Goal: Information Seeking & Learning: Learn about a topic

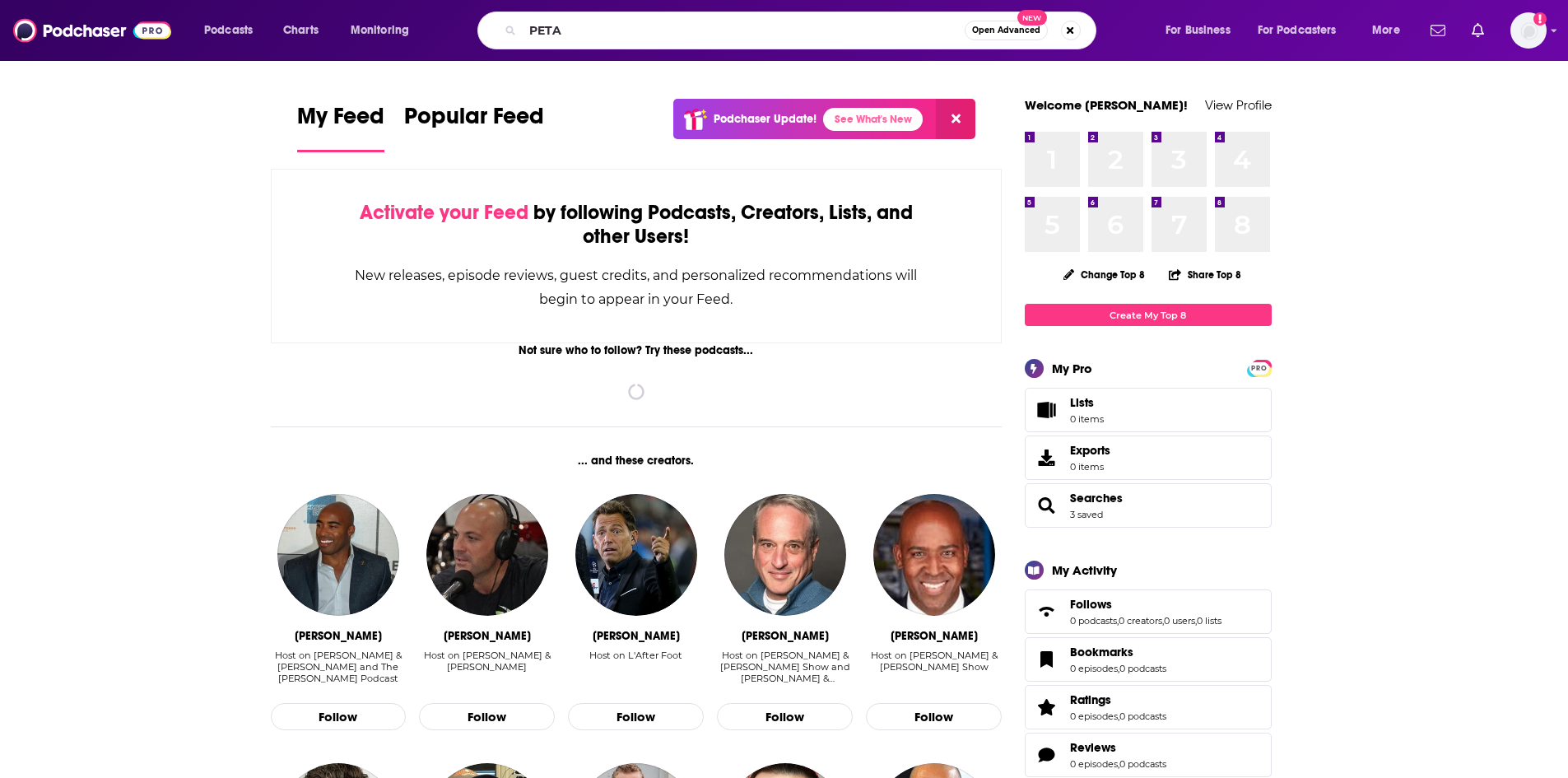
type input "PETA"
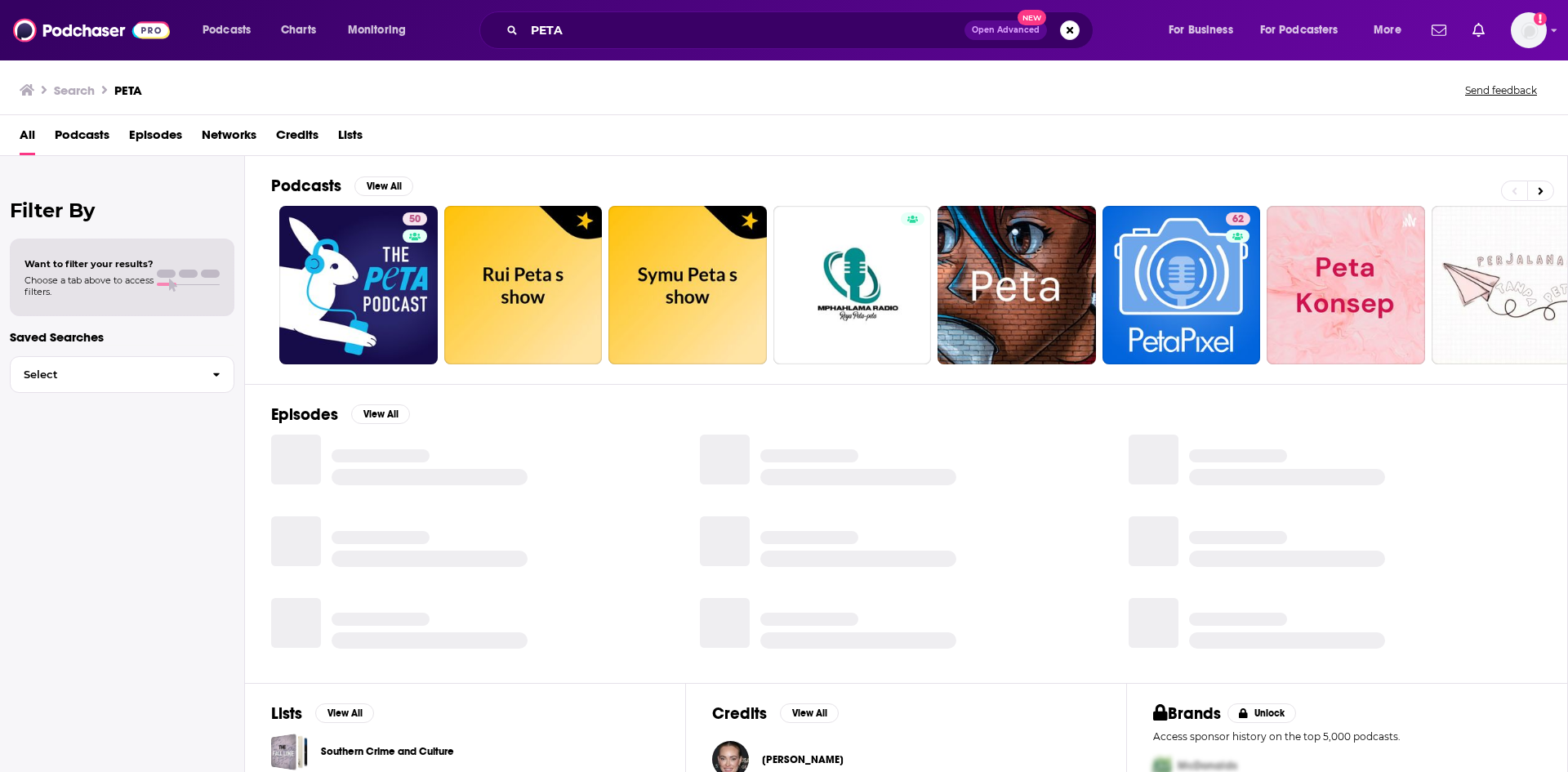
click at [164, 142] on span "Episodes" at bounding box center [155, 138] width 53 height 34
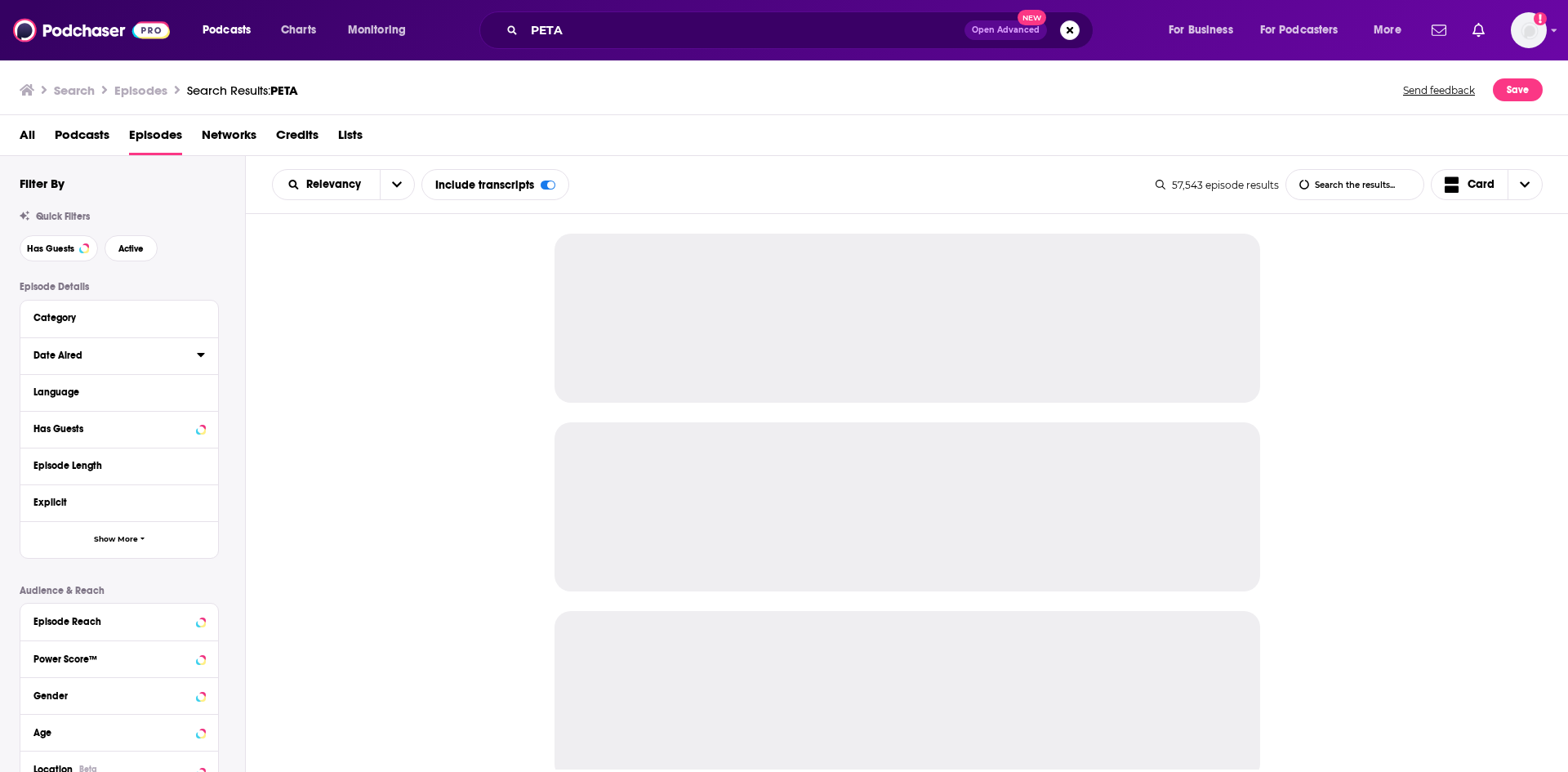
click at [199, 358] on icon at bounding box center [201, 354] width 9 height 13
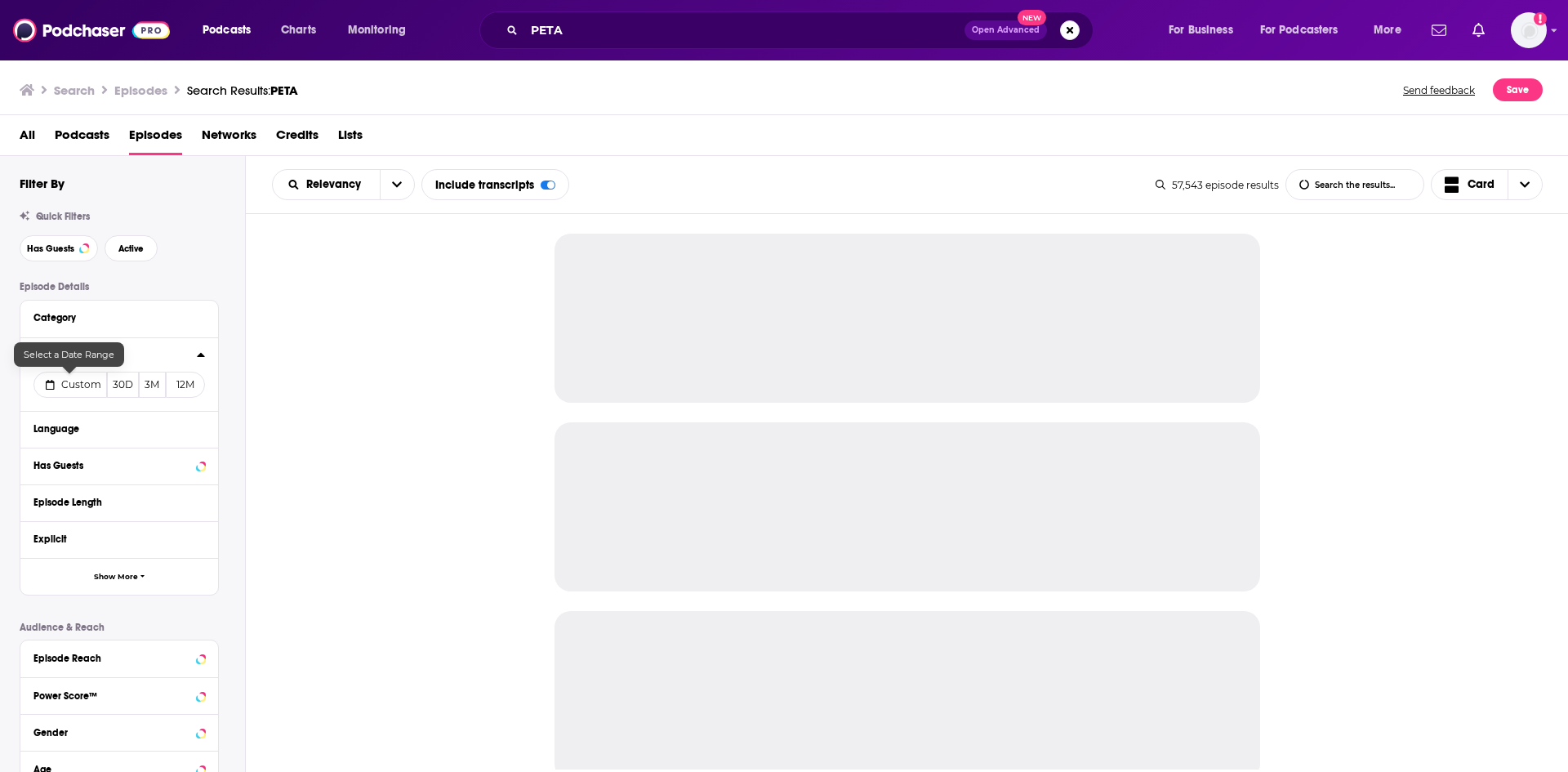
click at [75, 393] on button "Custom" at bounding box center [70, 384] width 74 height 26
select select "8"
select select "2025"
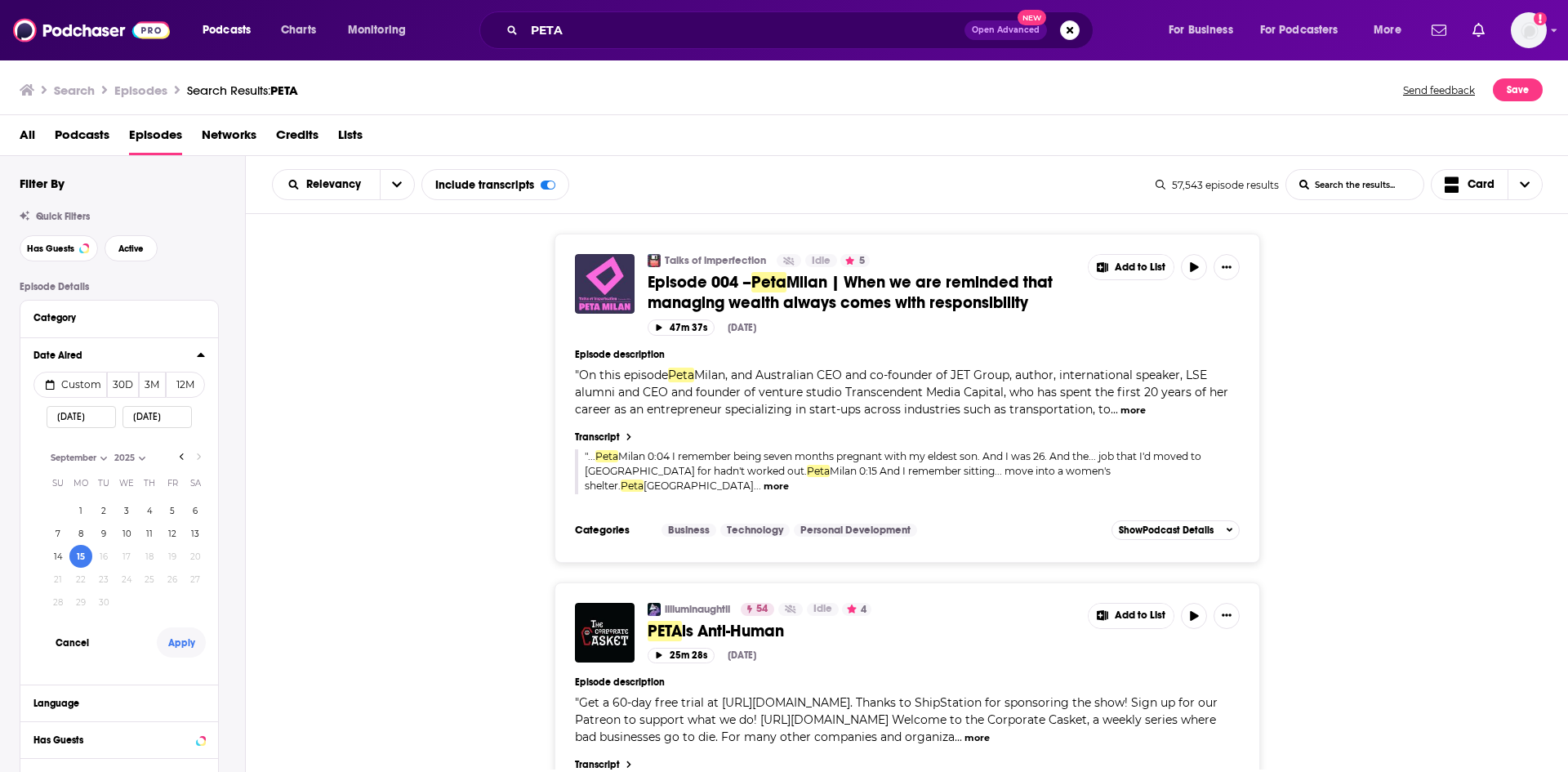
click at [178, 634] on button "Apply" at bounding box center [181, 643] width 49 height 31
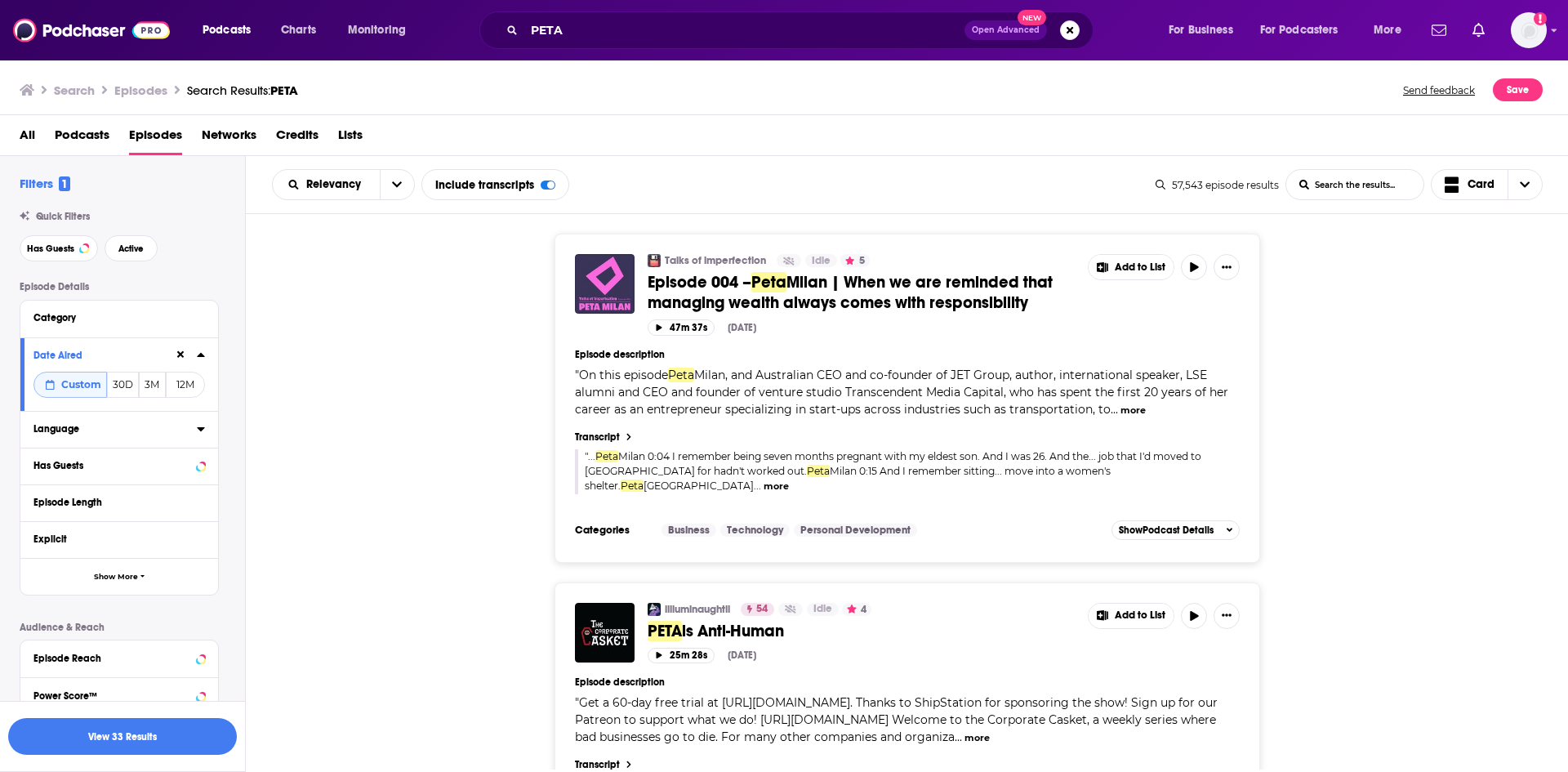
drag, startPoint x: 203, startPoint y: 426, endPoint x: 191, endPoint y: 422, distance: 12.6
click at [202, 425] on icon at bounding box center [201, 429] width 9 height 13
click at [112, 459] on input at bounding box center [119, 458] width 171 height 22
click at [42, 481] on icon at bounding box center [40, 484] width 10 height 10
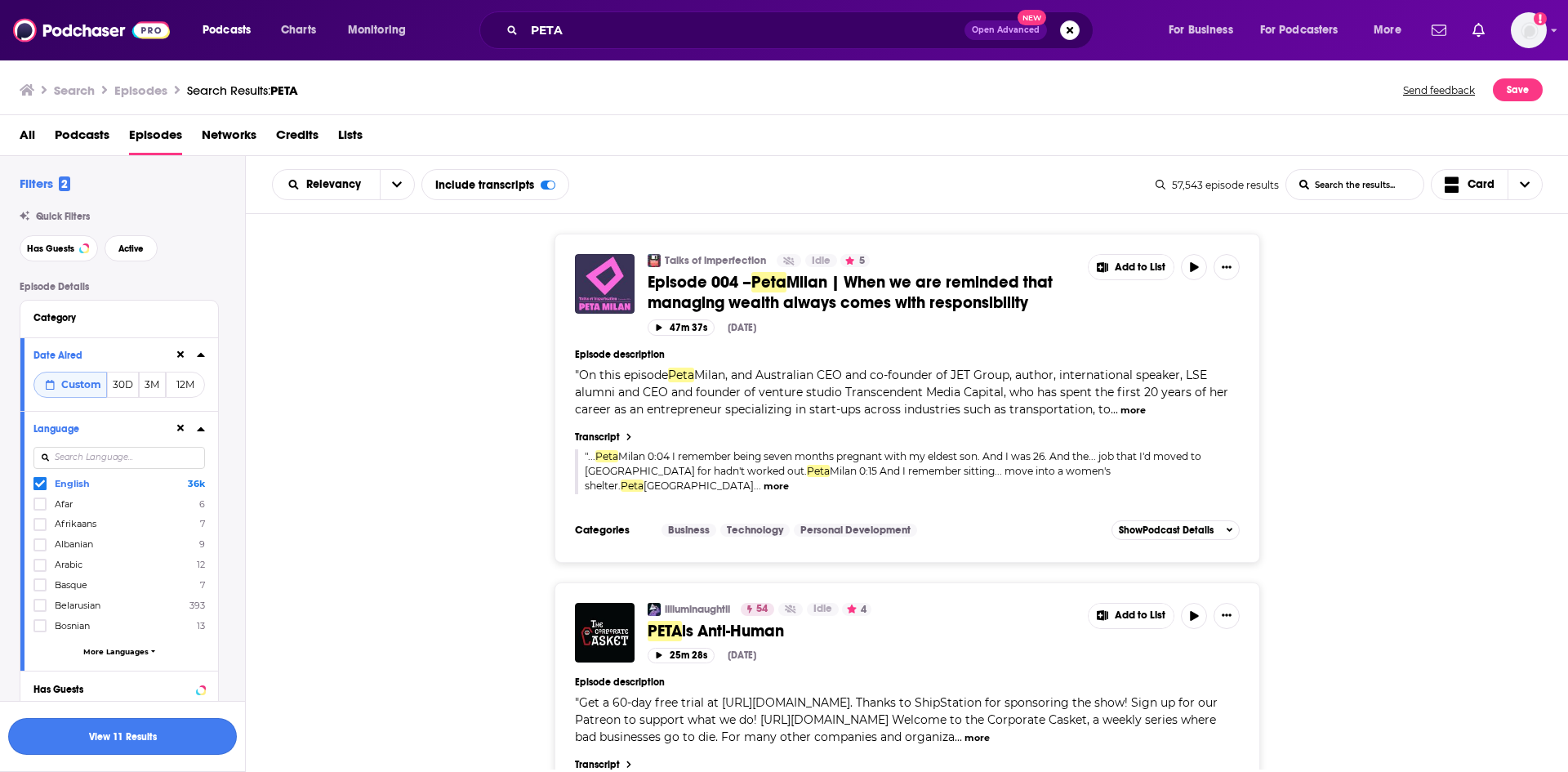
click at [186, 728] on button "View 11 Results" at bounding box center [123, 737] width 229 height 36
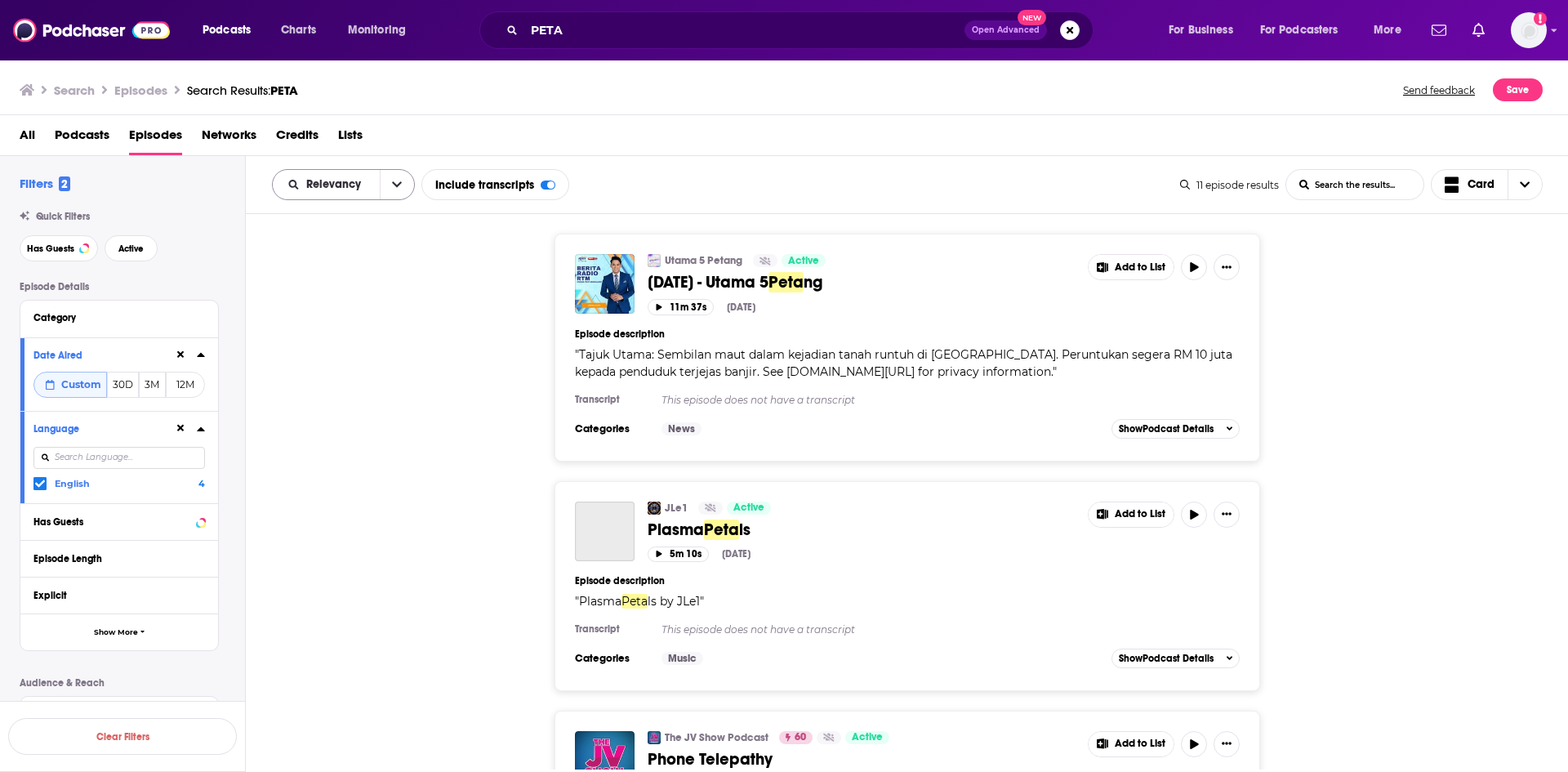
click at [376, 178] on div "Relevancy" at bounding box center [343, 185] width 143 height 31
click at [394, 196] on button "open menu" at bounding box center [397, 184] width 34 height 30
click at [363, 320] on span "Power Score" at bounding box center [353, 324] width 97 height 9
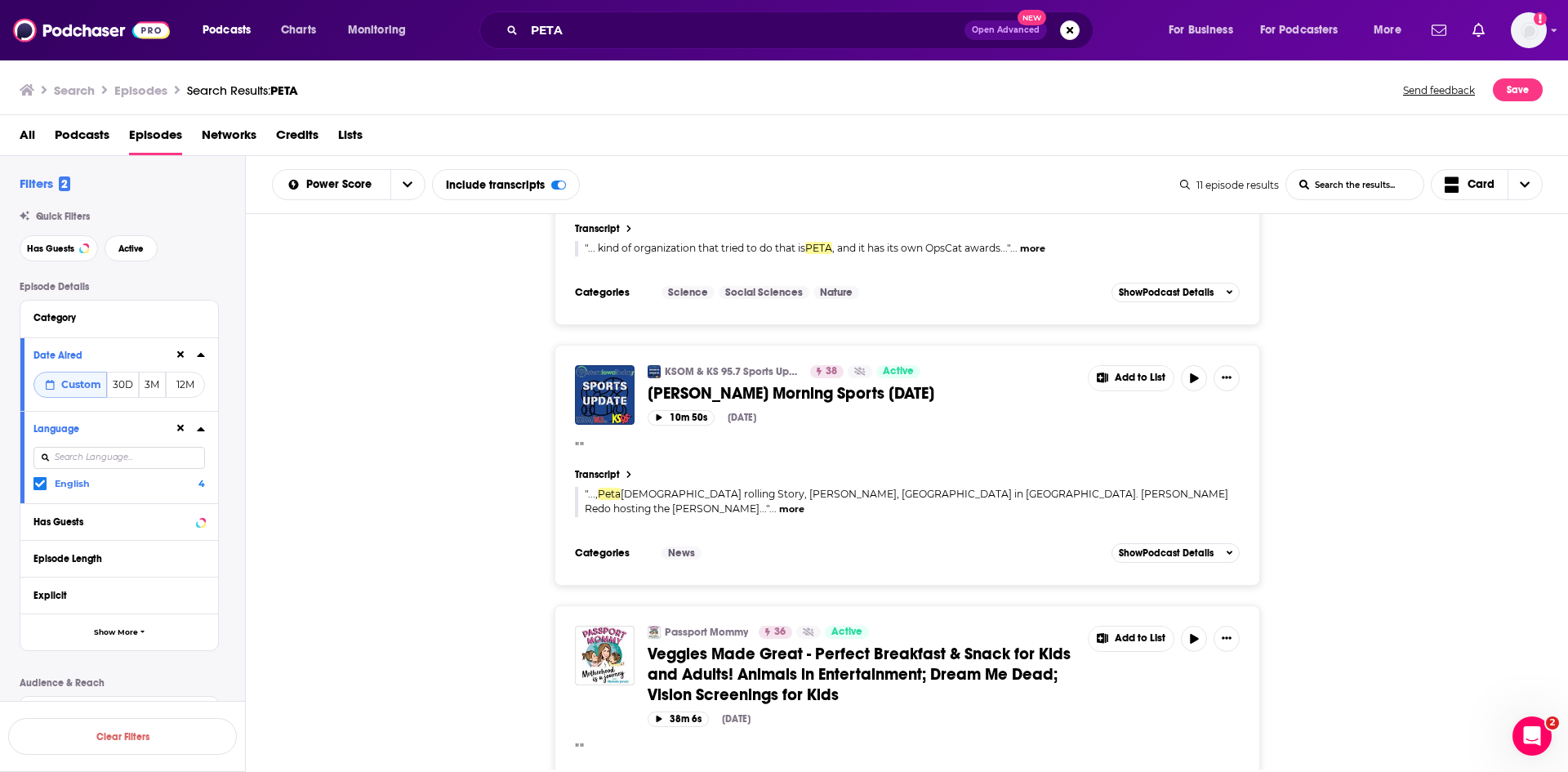
scroll to position [1879, 0]
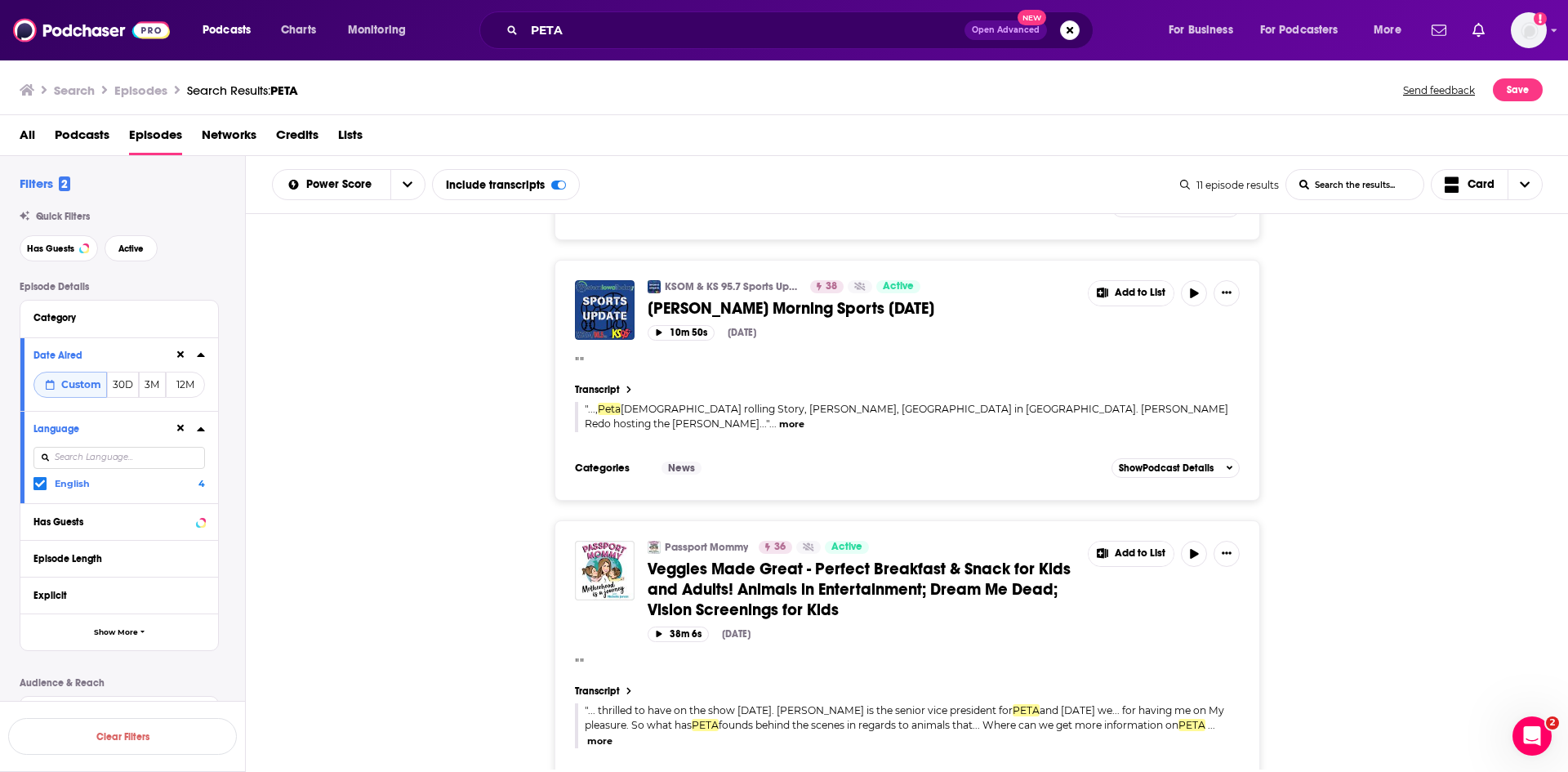
click at [602, 735] on button "more" at bounding box center [599, 741] width 25 height 14
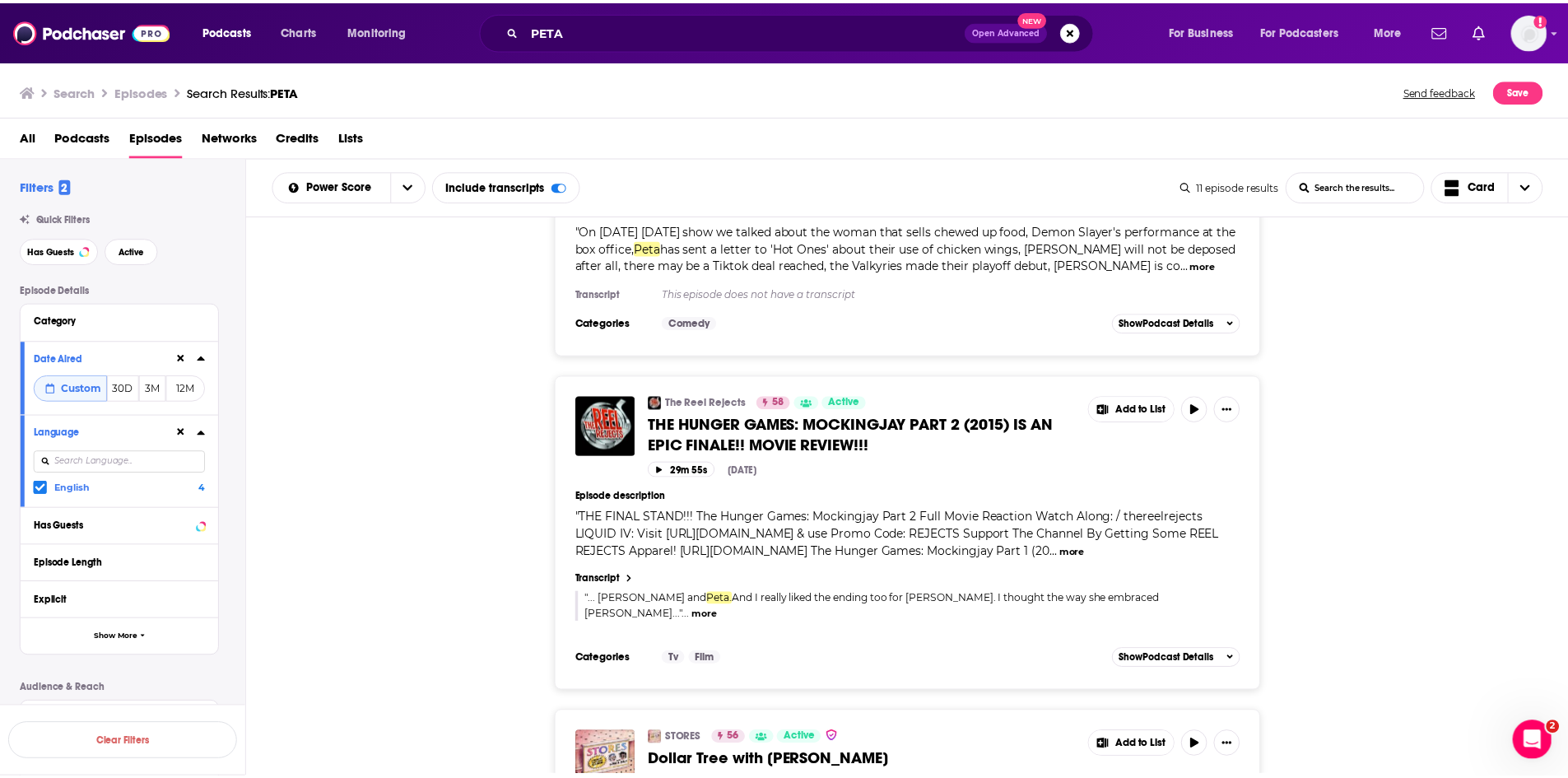
scroll to position [0, 0]
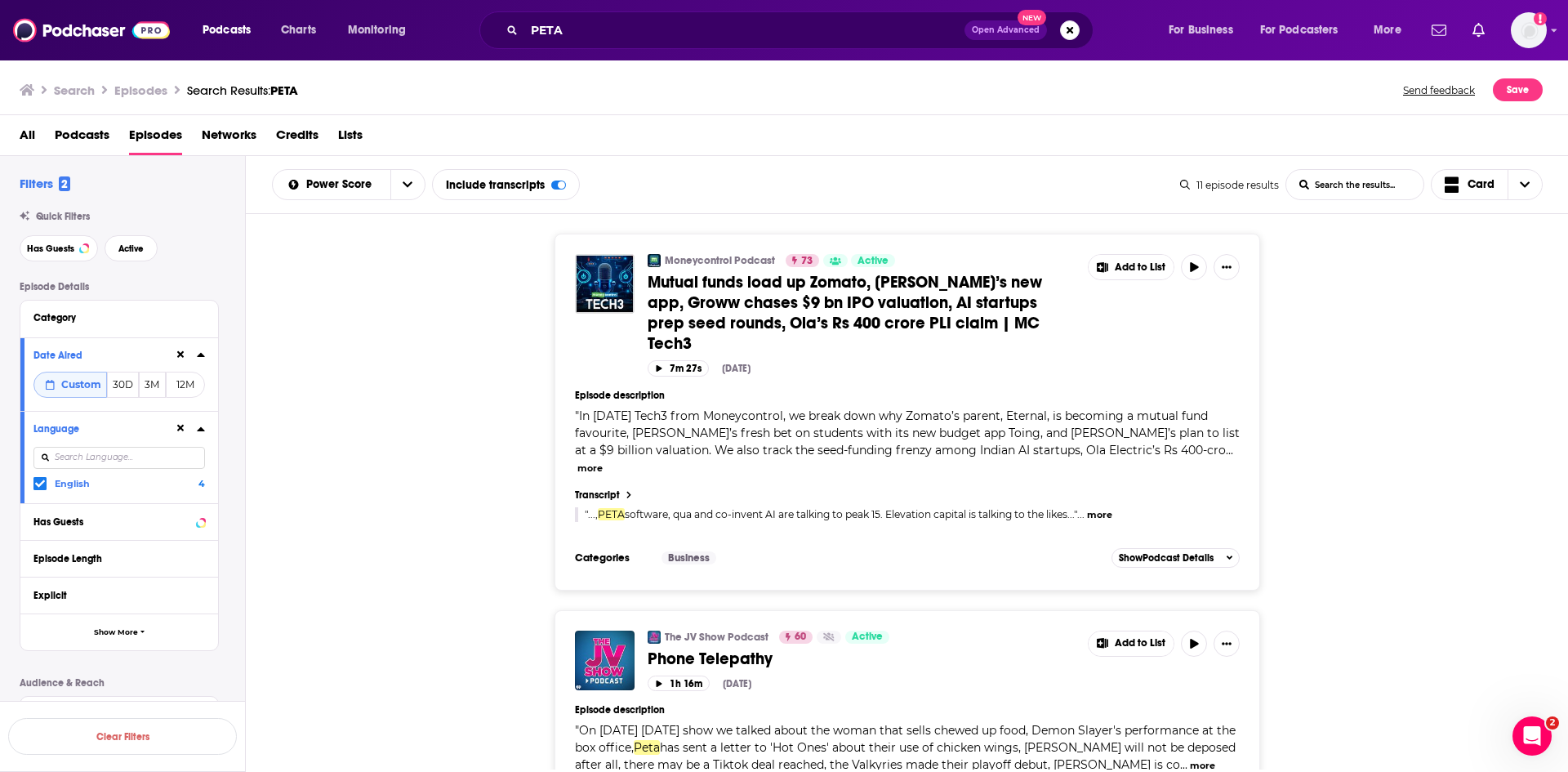
click at [688, 648] on span "Phone Telepathy" at bounding box center [709, 658] width 125 height 20
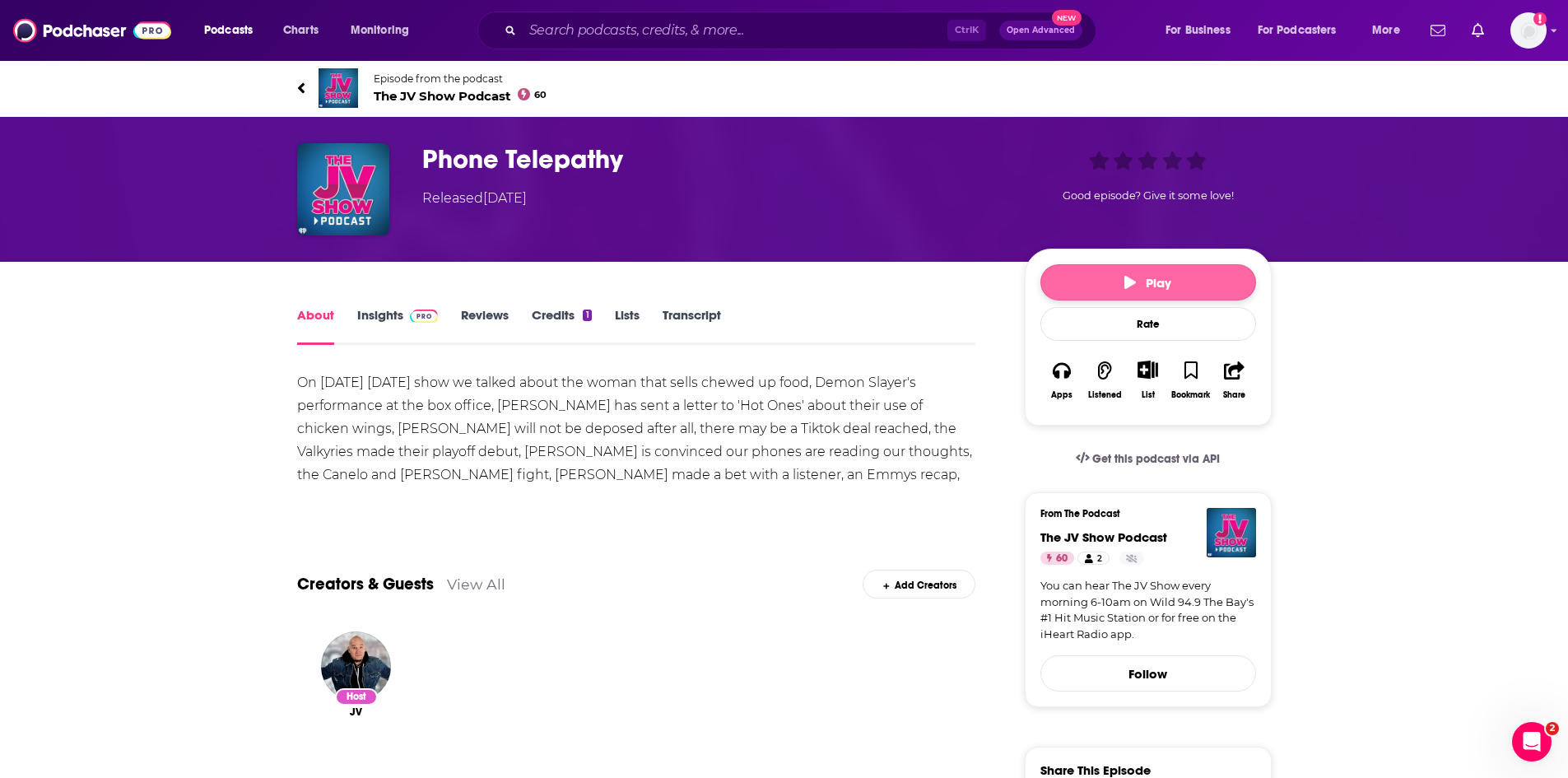
click at [1174, 291] on button "Play" at bounding box center [1148, 283] width 216 height 37
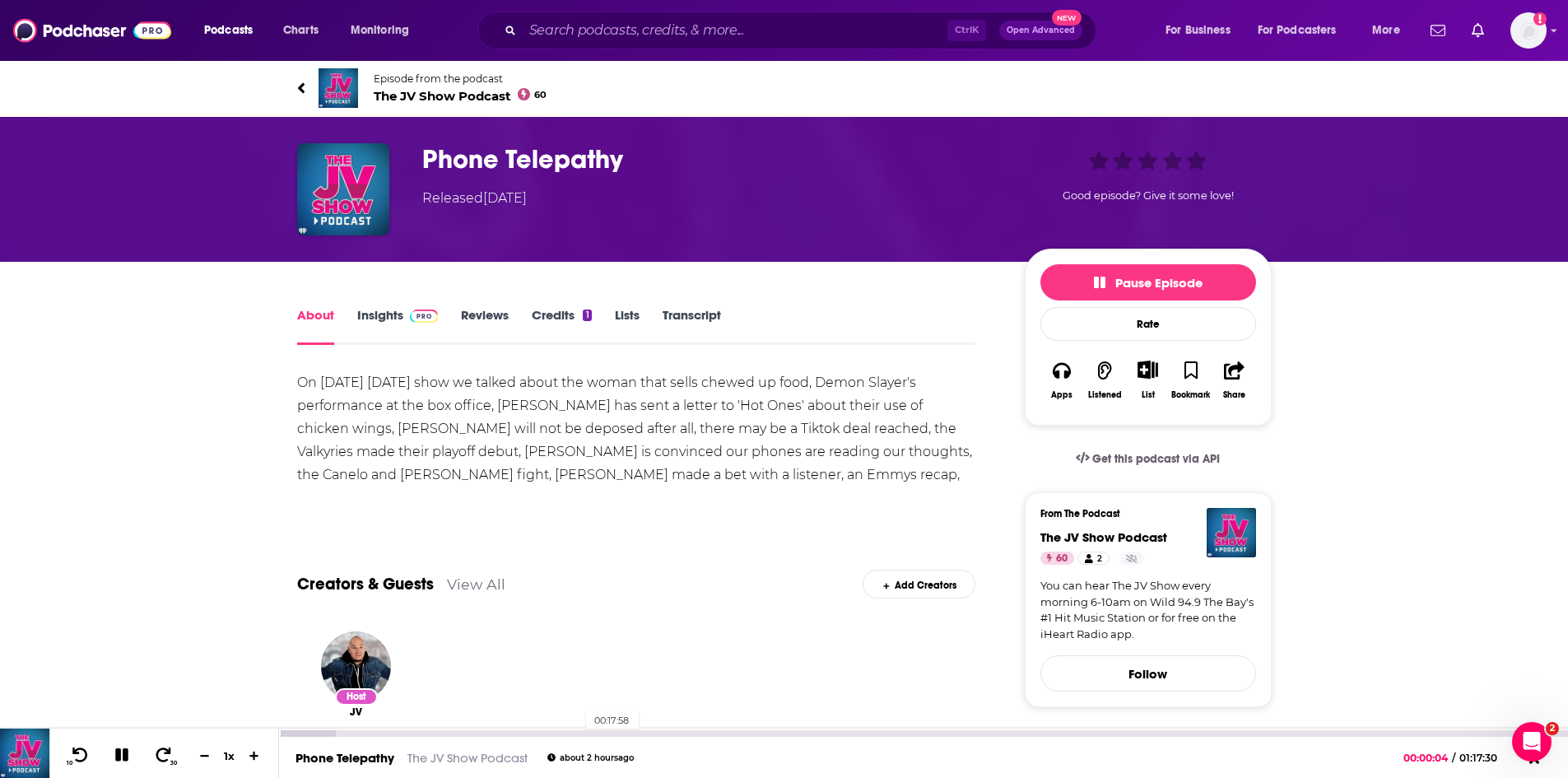
click at [578, 735] on div "00:17:58" at bounding box center [923, 734] width 1289 height 7
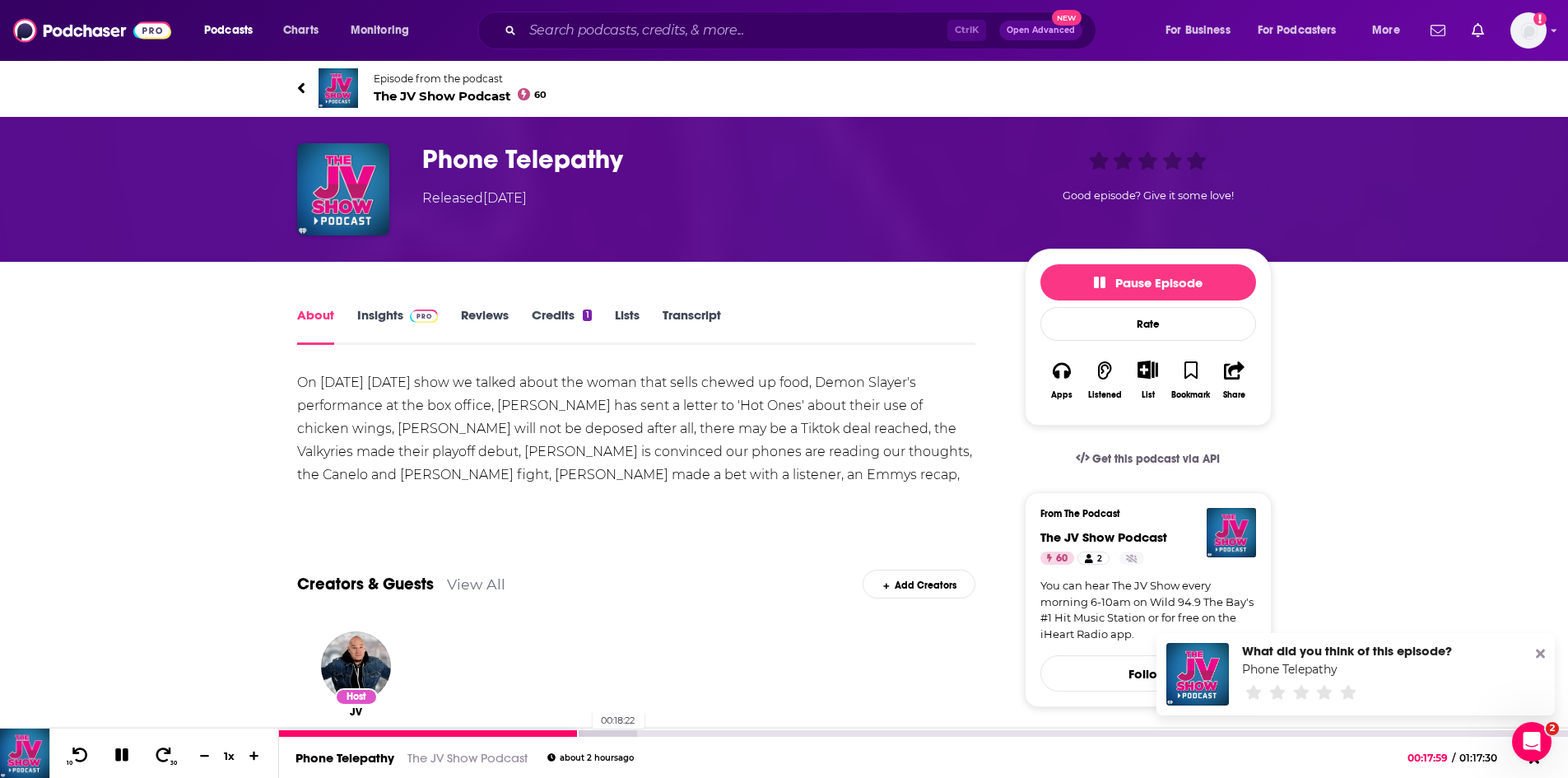
click at [585, 736] on div at bounding box center [457, 734] width 357 height 7
click at [580, 735] on div at bounding box center [431, 734] width 305 height 7
click at [125, 750] on icon at bounding box center [122, 756] width 17 height 17
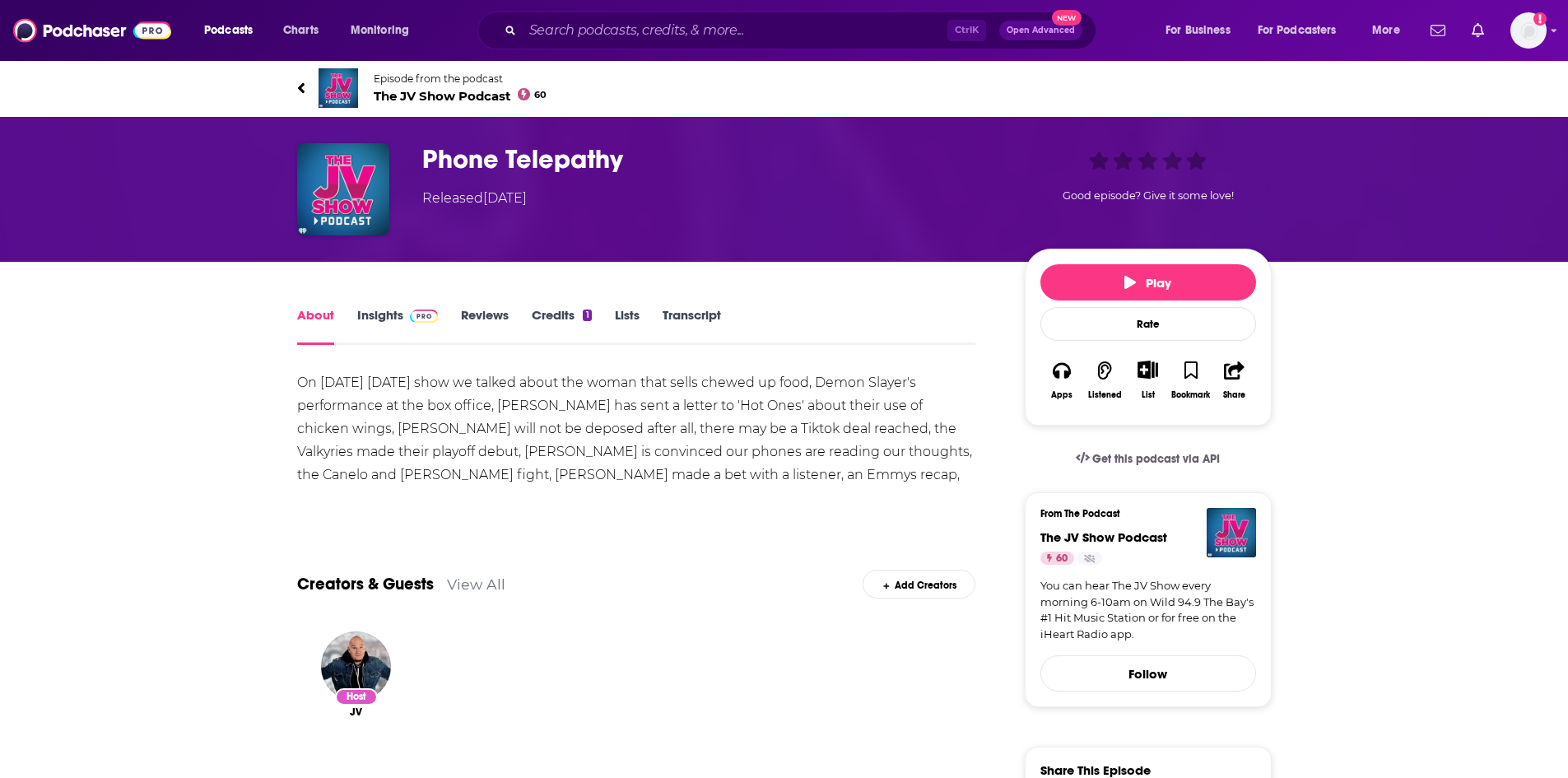
click at [395, 98] on span "The JV Show Podcast 60" at bounding box center [460, 96] width 174 height 15
click at [1120, 276] on button "Play" at bounding box center [1148, 283] width 216 height 37
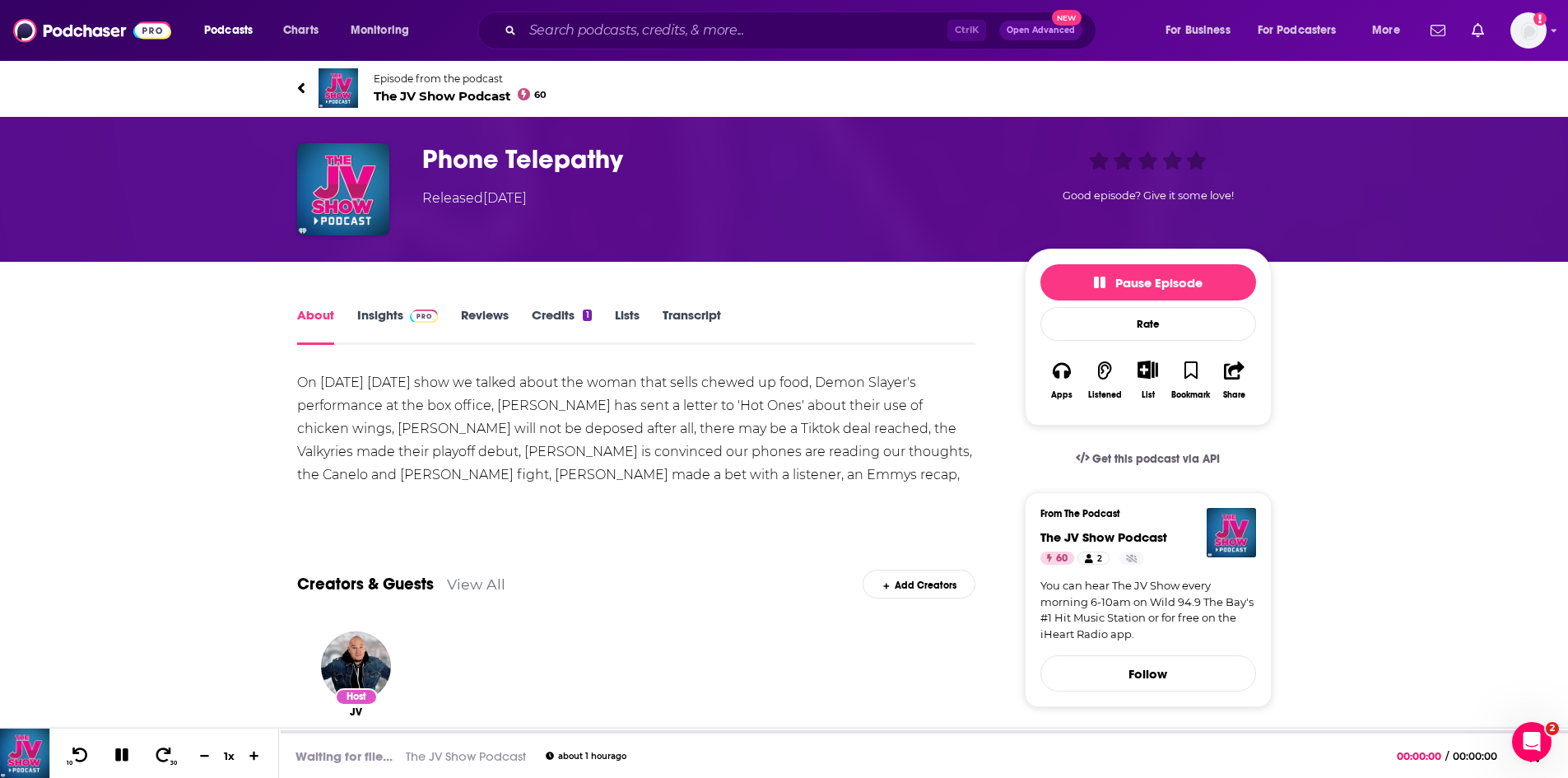
click at [689, 317] on link "Transcript" at bounding box center [692, 325] width 59 height 38
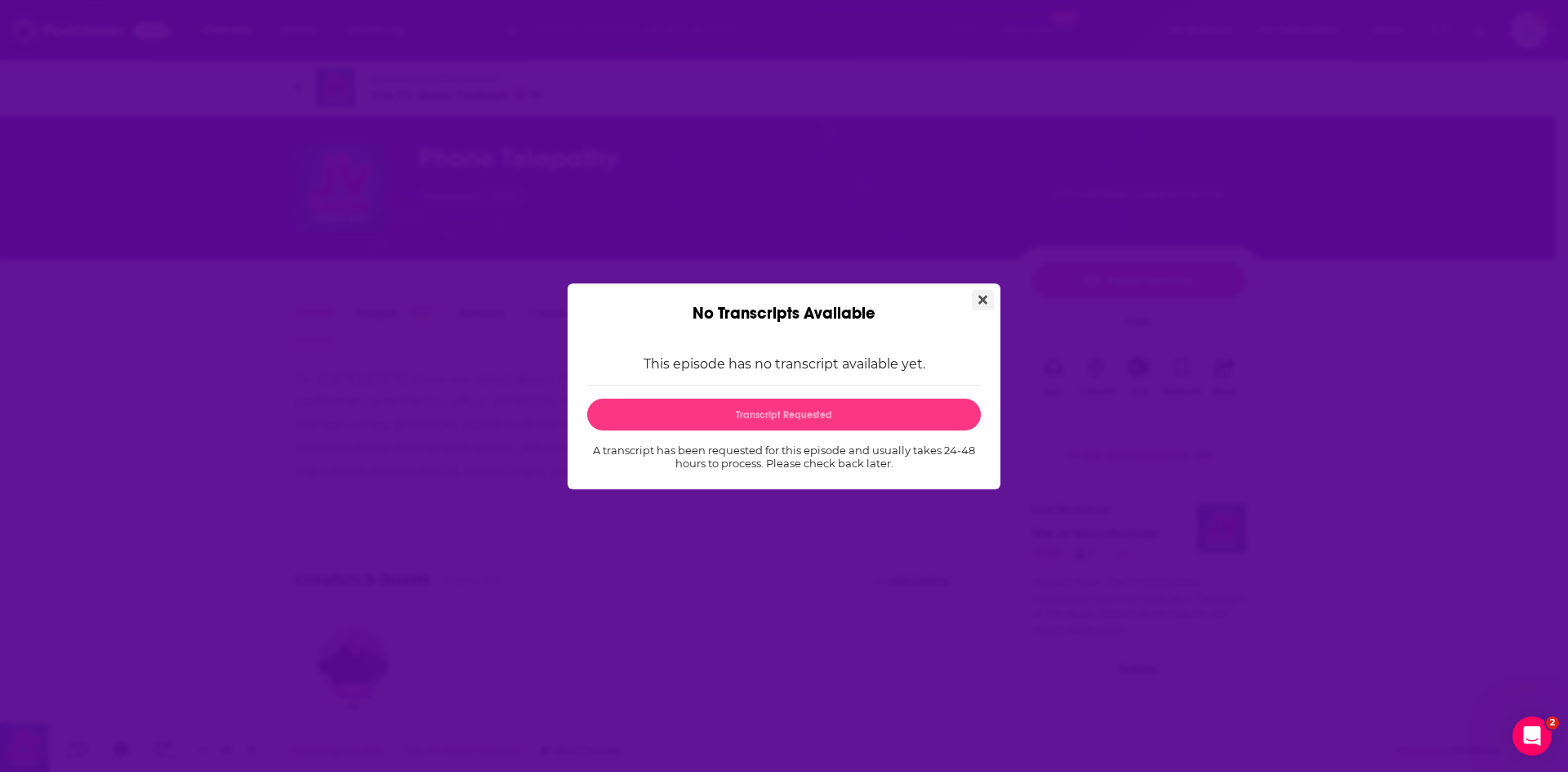
click at [987, 294] on button "Close" at bounding box center [982, 300] width 22 height 20
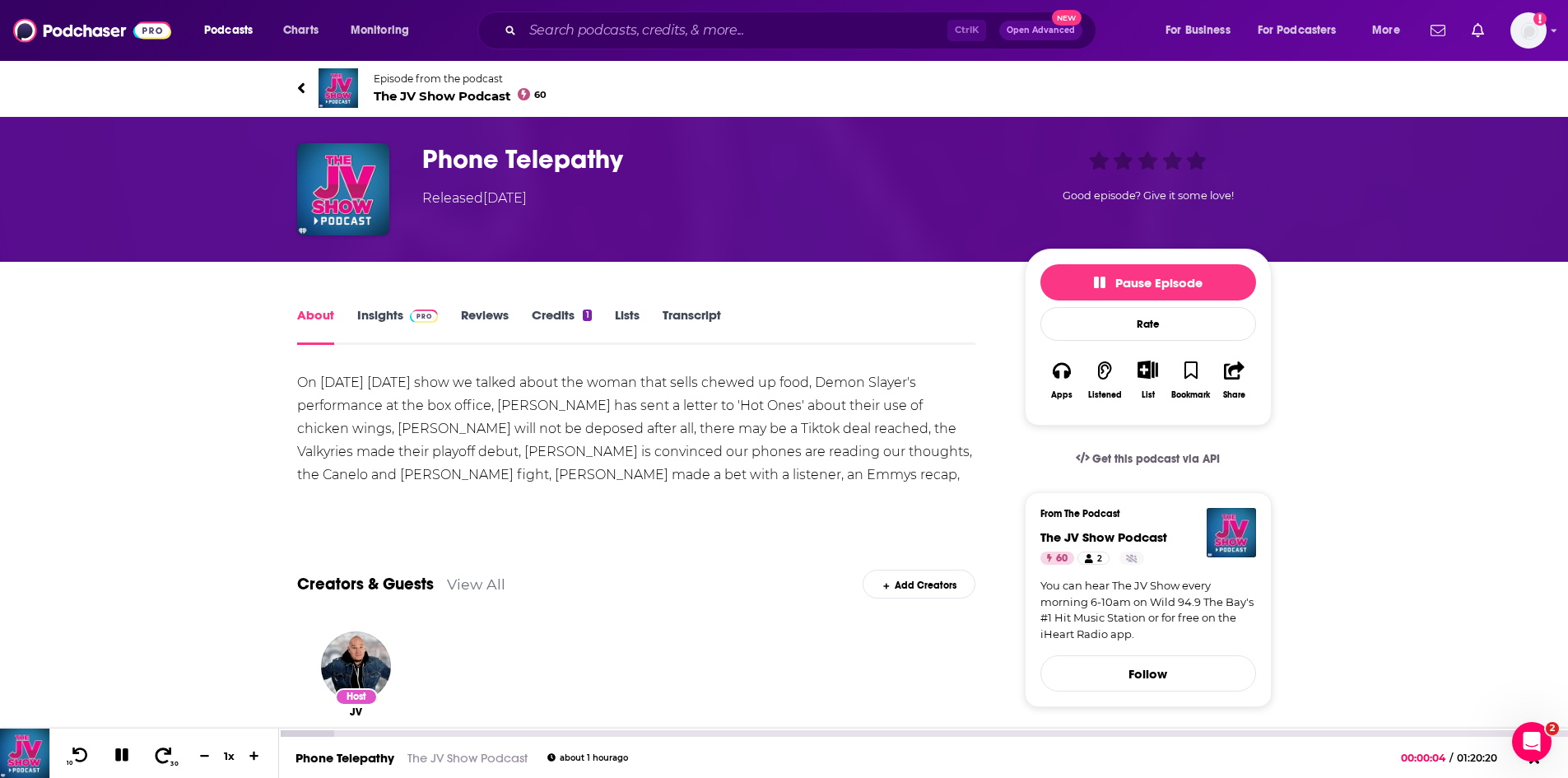
click at [165, 752] on icon at bounding box center [163, 755] width 20 height 16
click at [336, 732] on div "00:03:32" at bounding box center [923, 734] width 1289 height 7
click at [381, 733] on div at bounding box center [335, 734] width 112 height 7
click at [399, 733] on div at bounding box center [358, 734] width 158 height 7
click at [426, 732] on div at bounding box center [358, 734] width 158 height 7
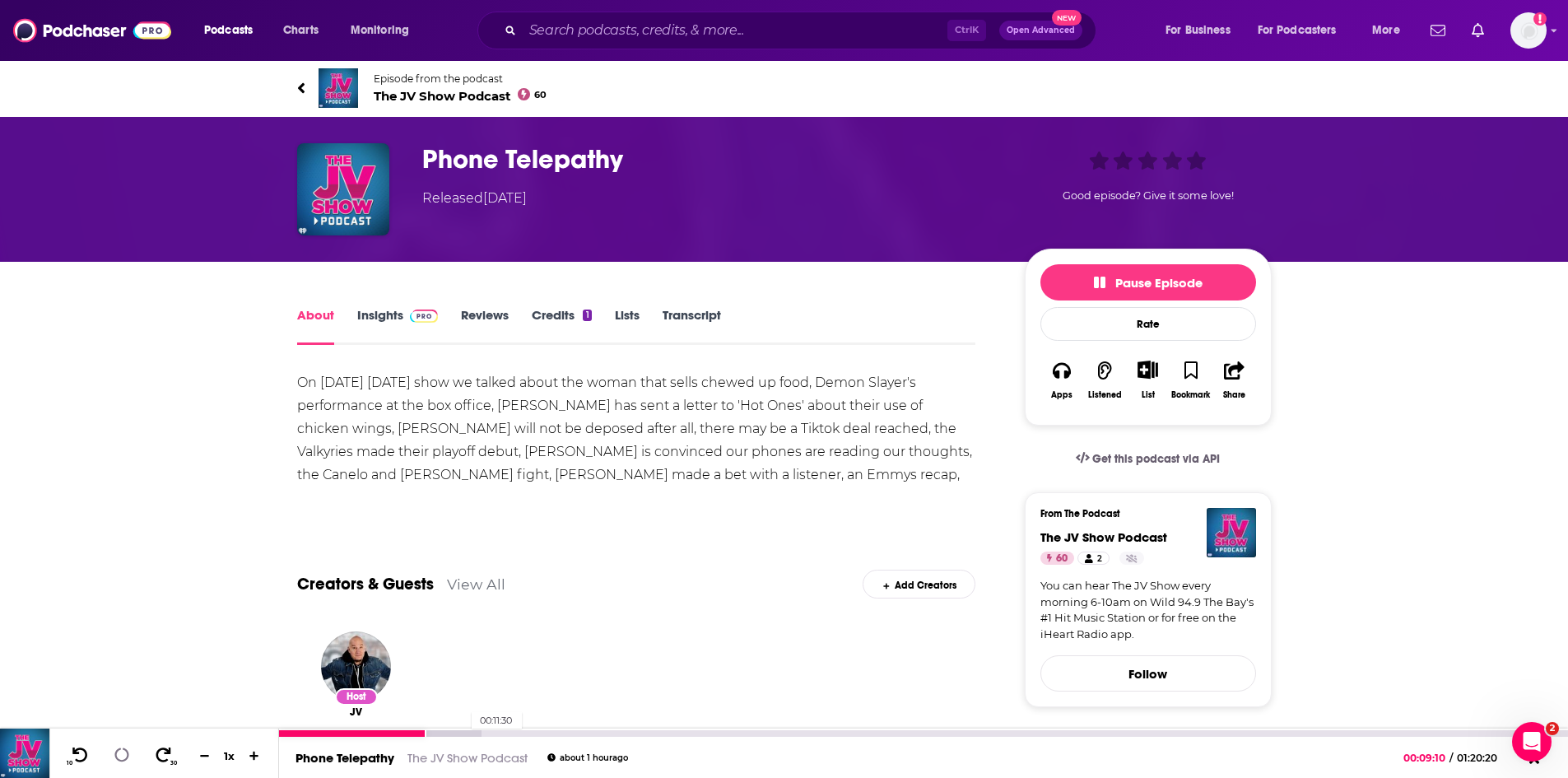
click at [463, 734] on div at bounding box center [379, 734] width 202 height 7
click at [469, 731] on div at bounding box center [401, 734] width 245 height 7
click at [474, 733] on div at bounding box center [401, 734] width 245 height 7
click at [483, 734] on div at bounding box center [401, 734] width 245 height 7
click at [483, 734] on div at bounding box center [381, 734] width 205 height 7
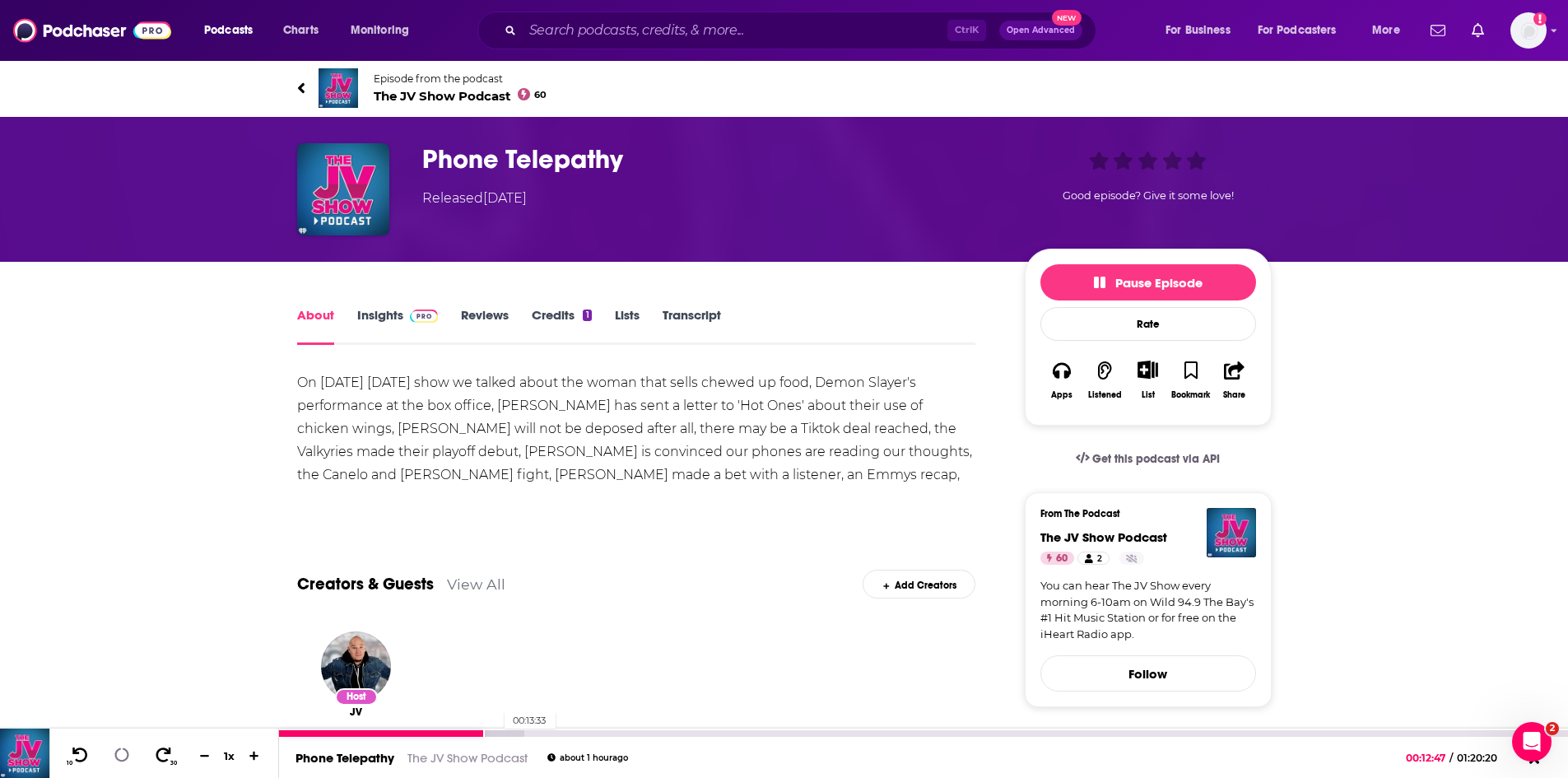
click at [496, 735] on div at bounding box center [401, 734] width 245 height 7
click at [524, 736] on div at bounding box center [419, 734] width 281 height 7
click at [540, 735] on div at bounding box center [436, 734] width 316 height 7
click at [562, 736] on div at bounding box center [436, 734] width 316 height 7
click at [579, 733] on div at bounding box center [454, 734] width 350 height 7
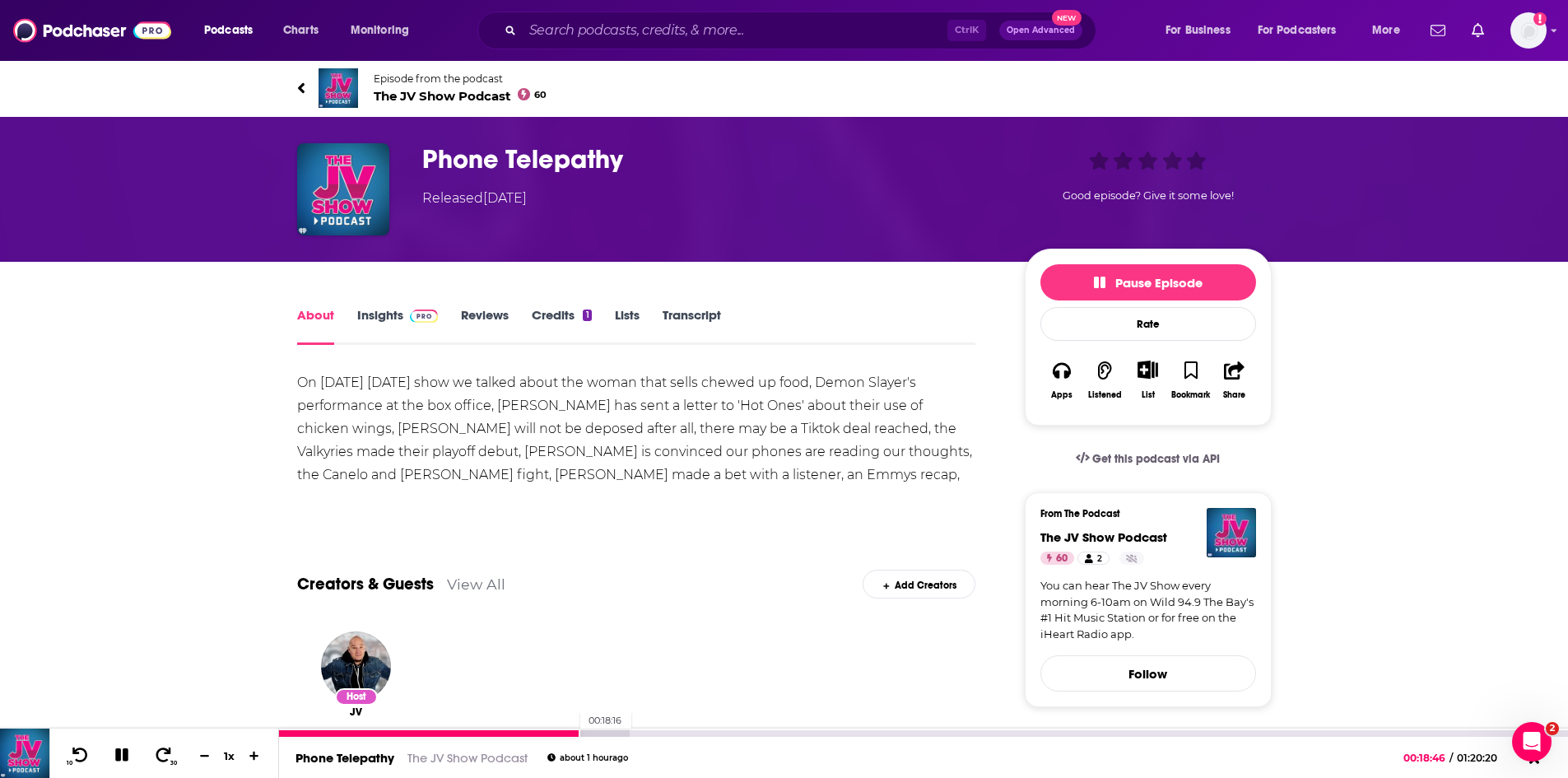
click at [572, 734] on div at bounding box center [429, 734] width 301 height 7
click at [567, 734] on div at bounding box center [426, 734] width 293 height 7
click at [115, 753] on icon at bounding box center [122, 755] width 23 height 22
drag, startPoint x: 120, startPoint y: 759, endPoint x: 119, endPoint y: 739, distance: 20.0
click at [120, 759] on icon at bounding box center [122, 755] width 14 height 16
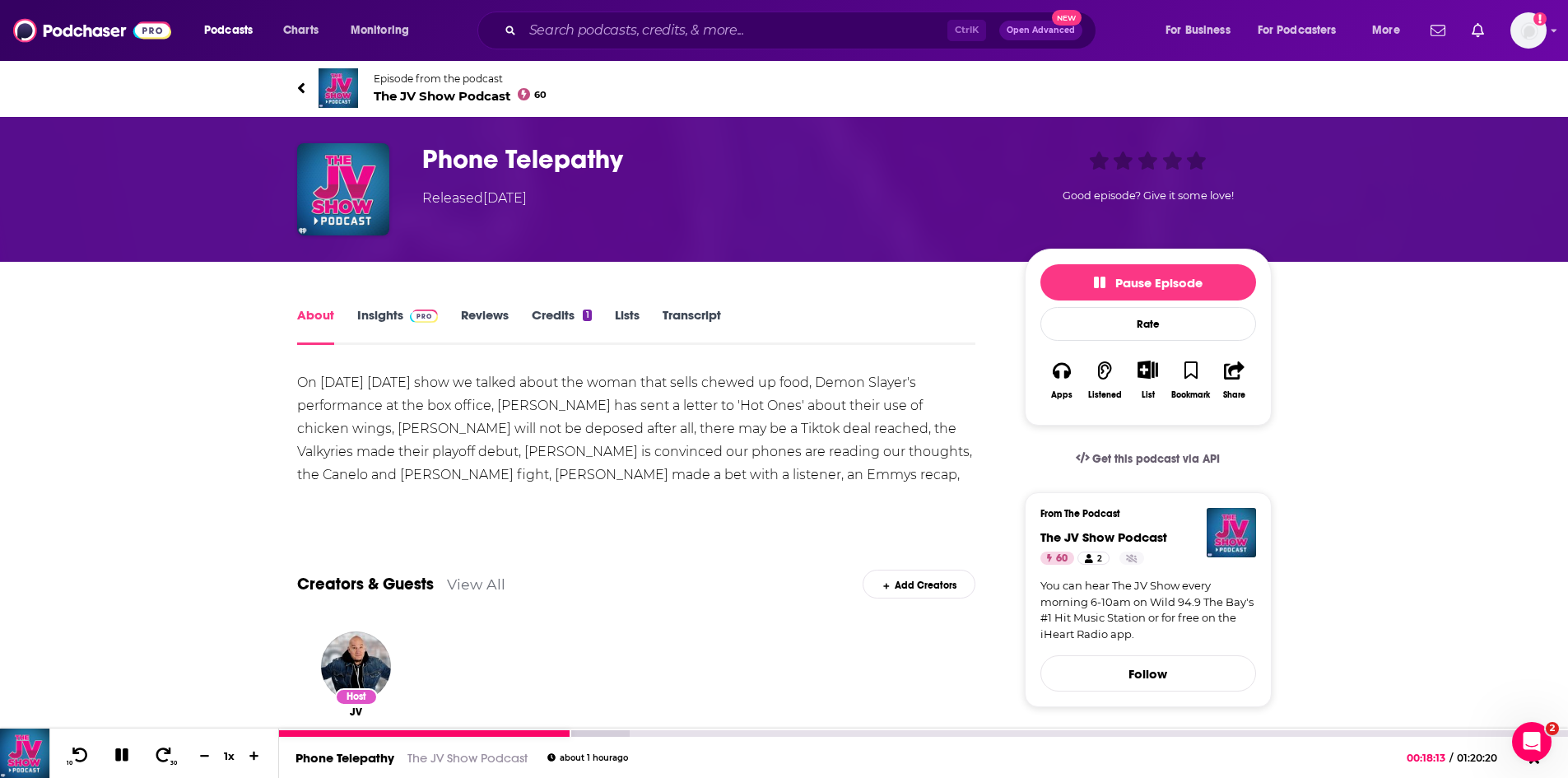
click at [128, 751] on icon at bounding box center [123, 755] width 19 height 14
click at [86, 749] on icon at bounding box center [80, 755] width 20 height 16
click at [122, 760] on icon at bounding box center [121, 755] width 20 height 16
click at [123, 758] on icon at bounding box center [122, 755] width 14 height 14
click at [126, 754] on icon at bounding box center [122, 755] width 14 height 16
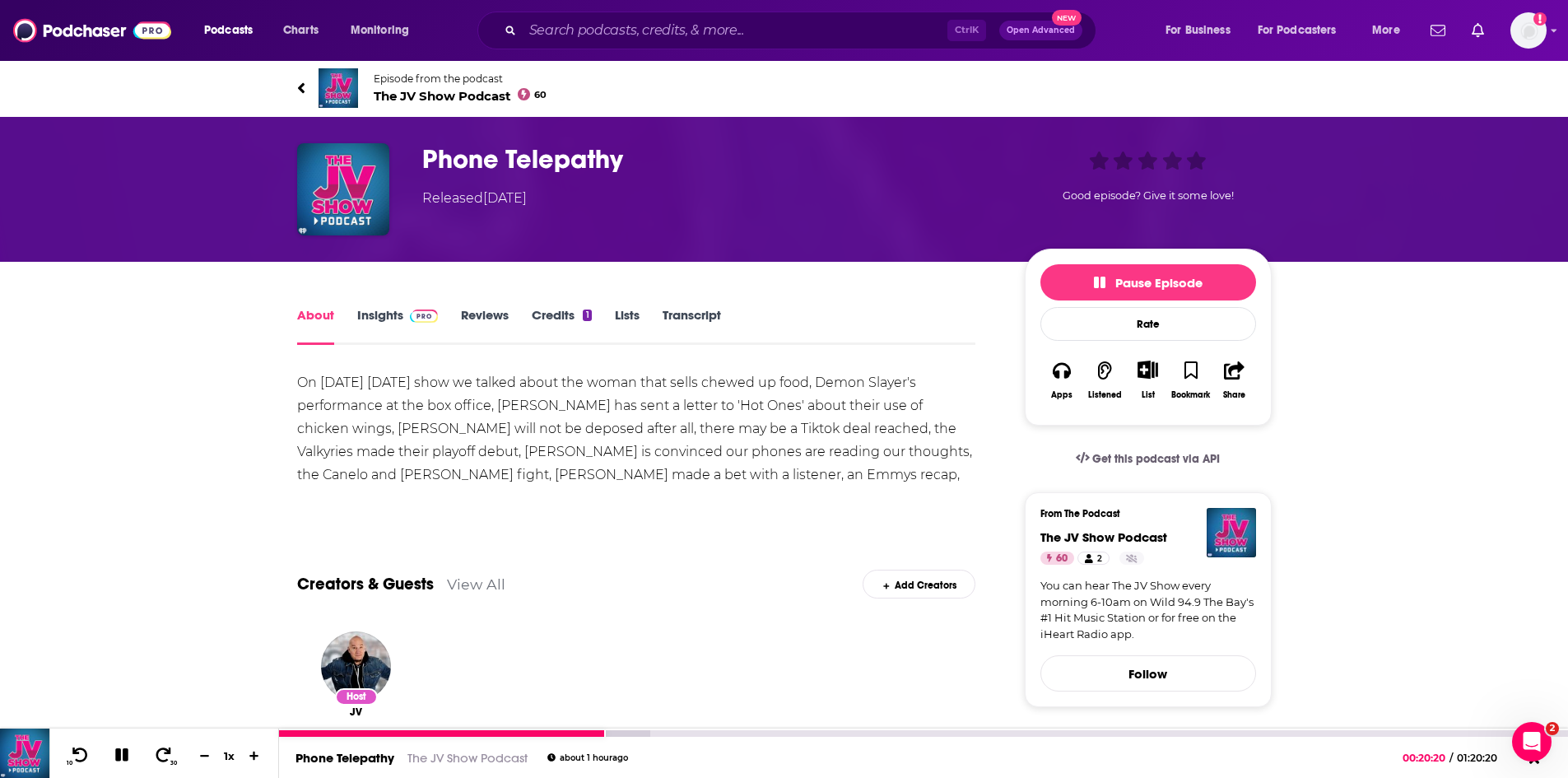
click at [119, 762] on icon at bounding box center [122, 755] width 14 height 14
drag, startPoint x: 121, startPoint y: 754, endPoint x: 47, endPoint y: 748, distance: 74.2
click at [121, 754] on icon at bounding box center [122, 755] width 14 height 16
drag, startPoint x: 128, startPoint y: 754, endPoint x: 0, endPoint y: 683, distance: 146.4
click at [128, 754] on icon at bounding box center [123, 755] width 19 height 14
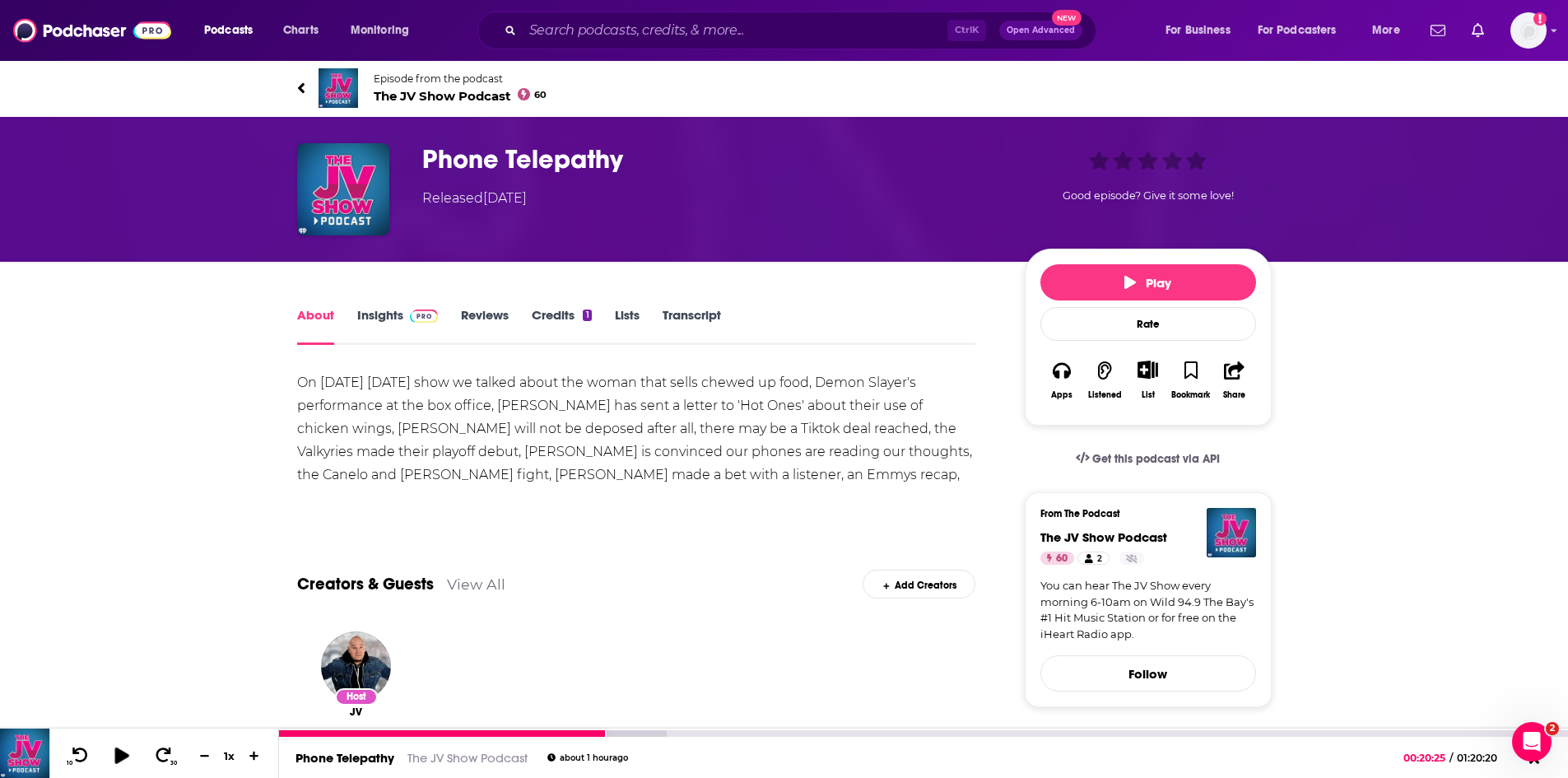
click at [119, 754] on icon at bounding box center [122, 755] width 14 height 16
drag, startPoint x: 129, startPoint y: 752, endPoint x: 17, endPoint y: 728, distance: 114.5
click at [129, 752] on icon at bounding box center [123, 755] width 19 height 14
click at [125, 751] on icon at bounding box center [121, 755] width 20 height 16
drag, startPoint x: 126, startPoint y: 749, endPoint x: 53, endPoint y: 753, distance: 73.1
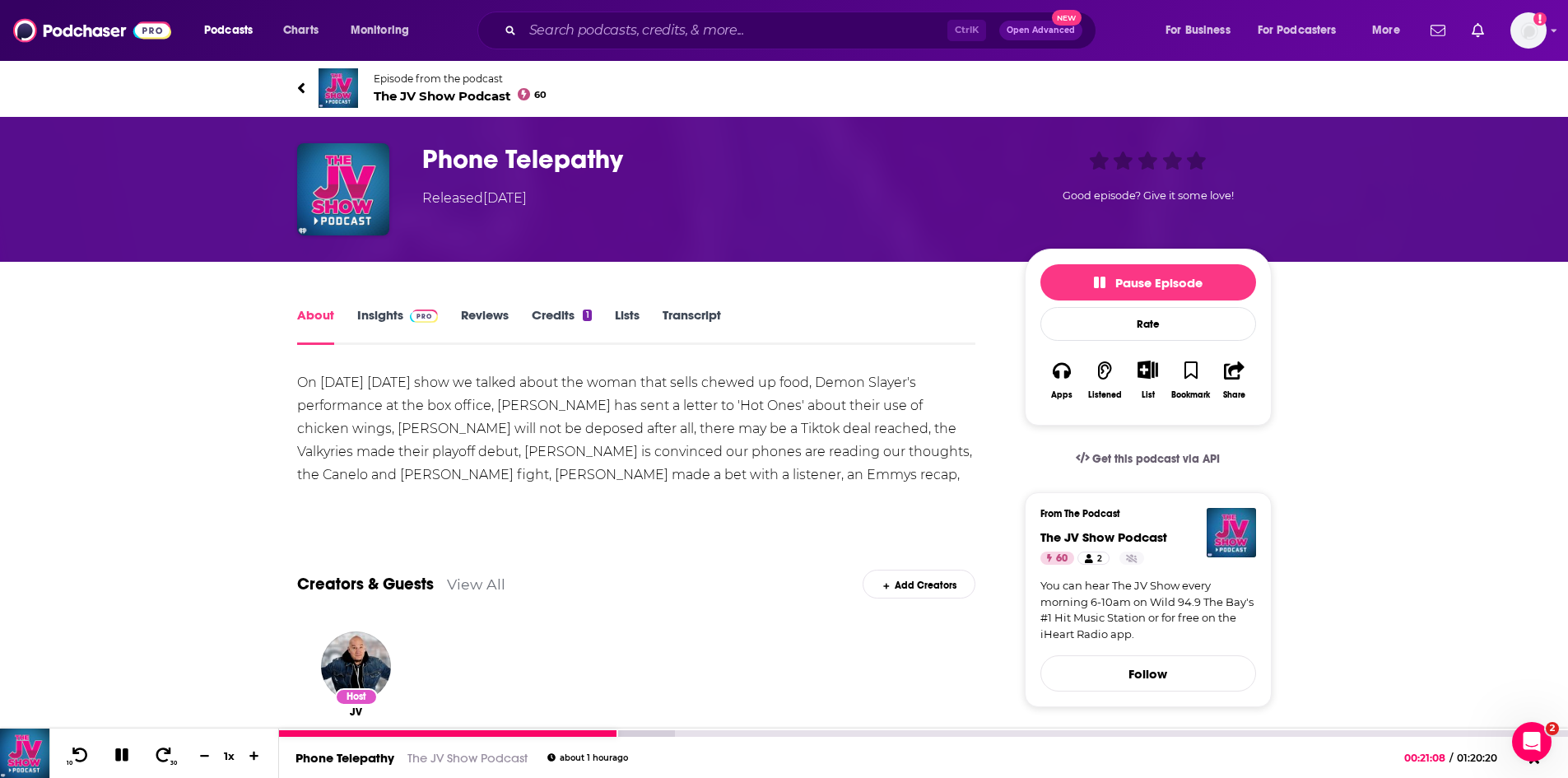
click at [126, 749] on icon at bounding box center [122, 755] width 14 height 14
click at [411, 88] on span "The JV Show Podcast 60" at bounding box center [460, 96] width 174 height 15
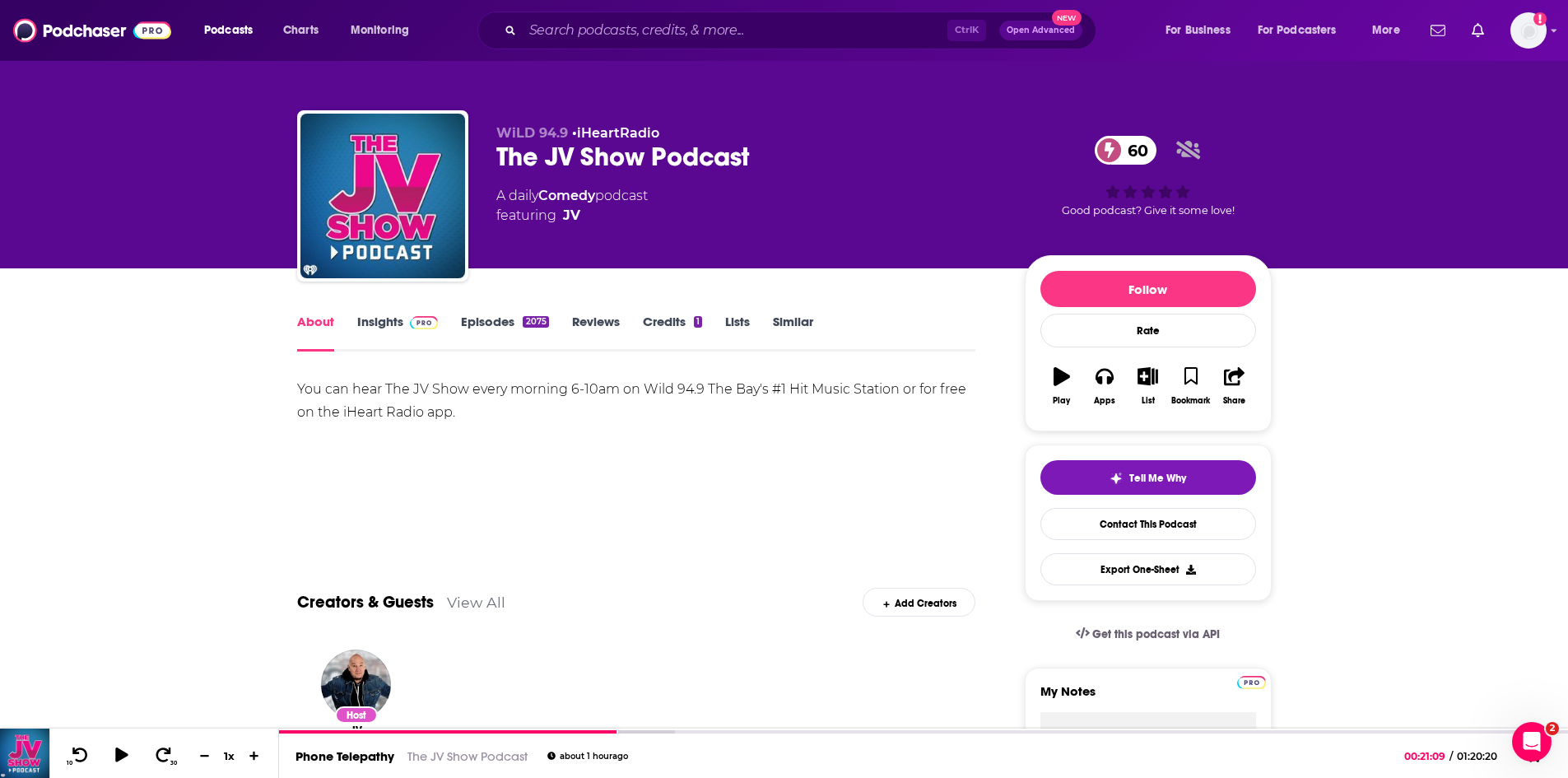
click at [378, 317] on link "Insights" at bounding box center [398, 332] width 81 height 38
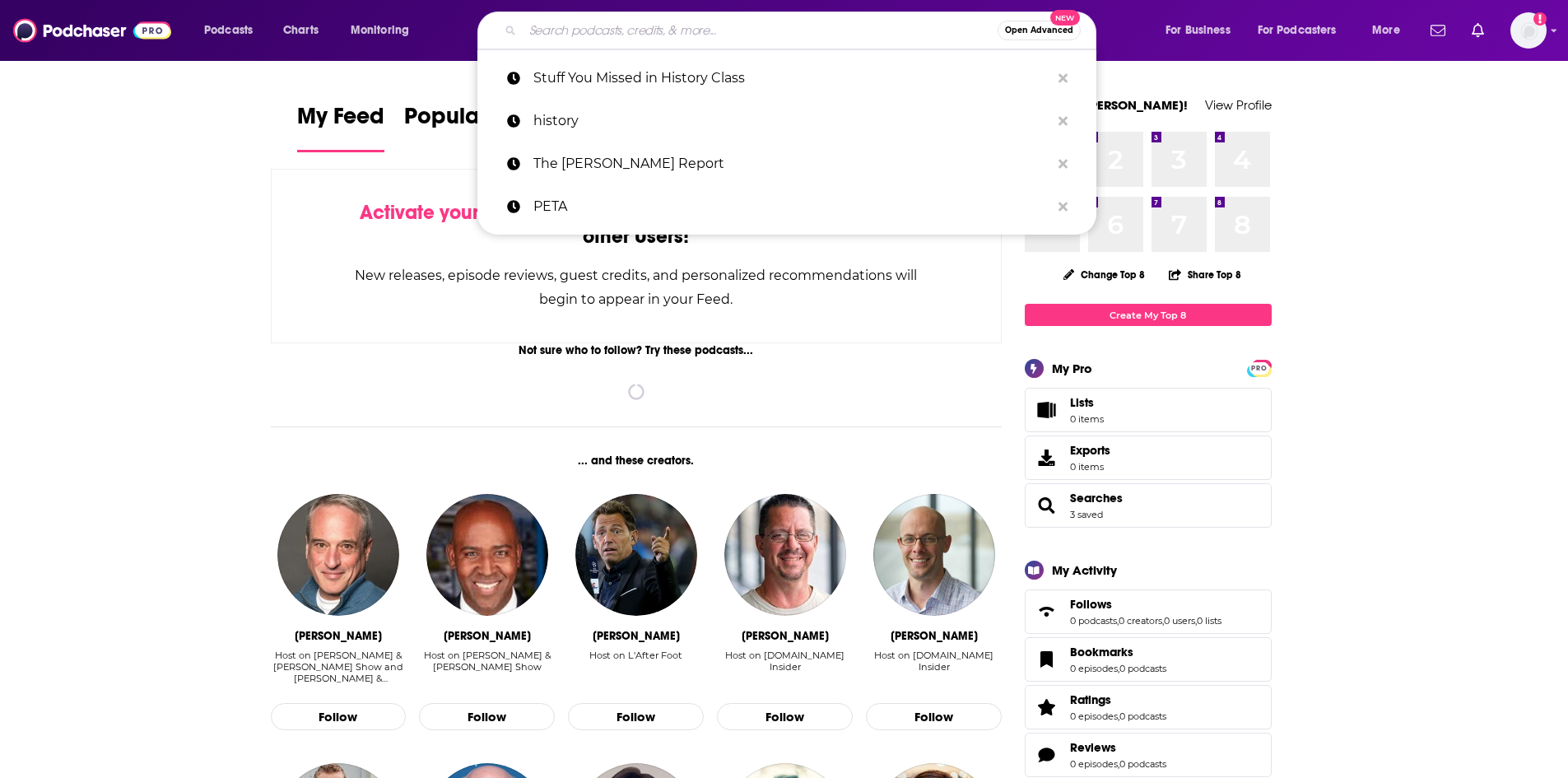
click at [706, 28] on input "Search podcasts, credits, & more..." at bounding box center [760, 30] width 475 height 26
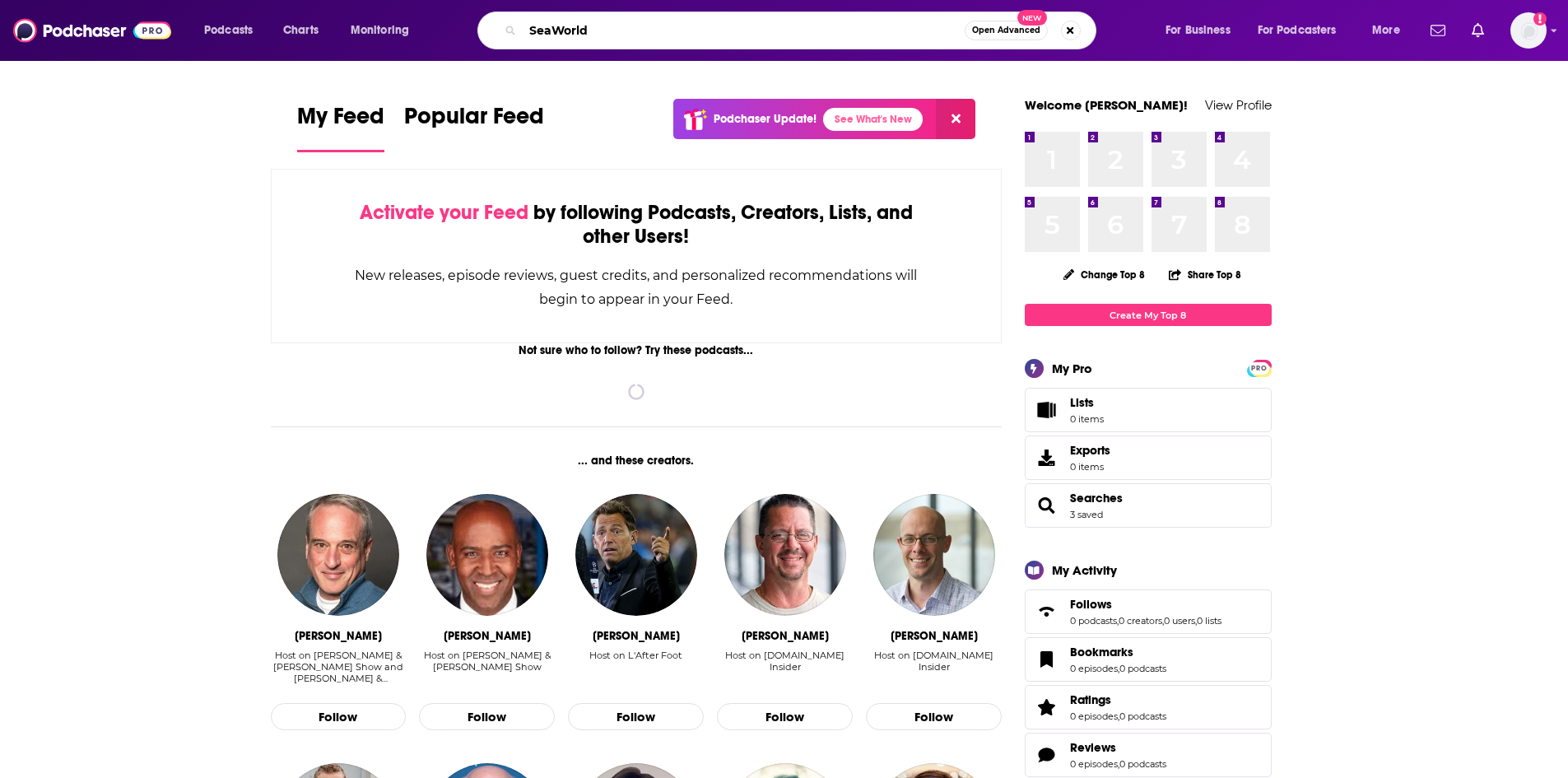
type input "SeaWorld"
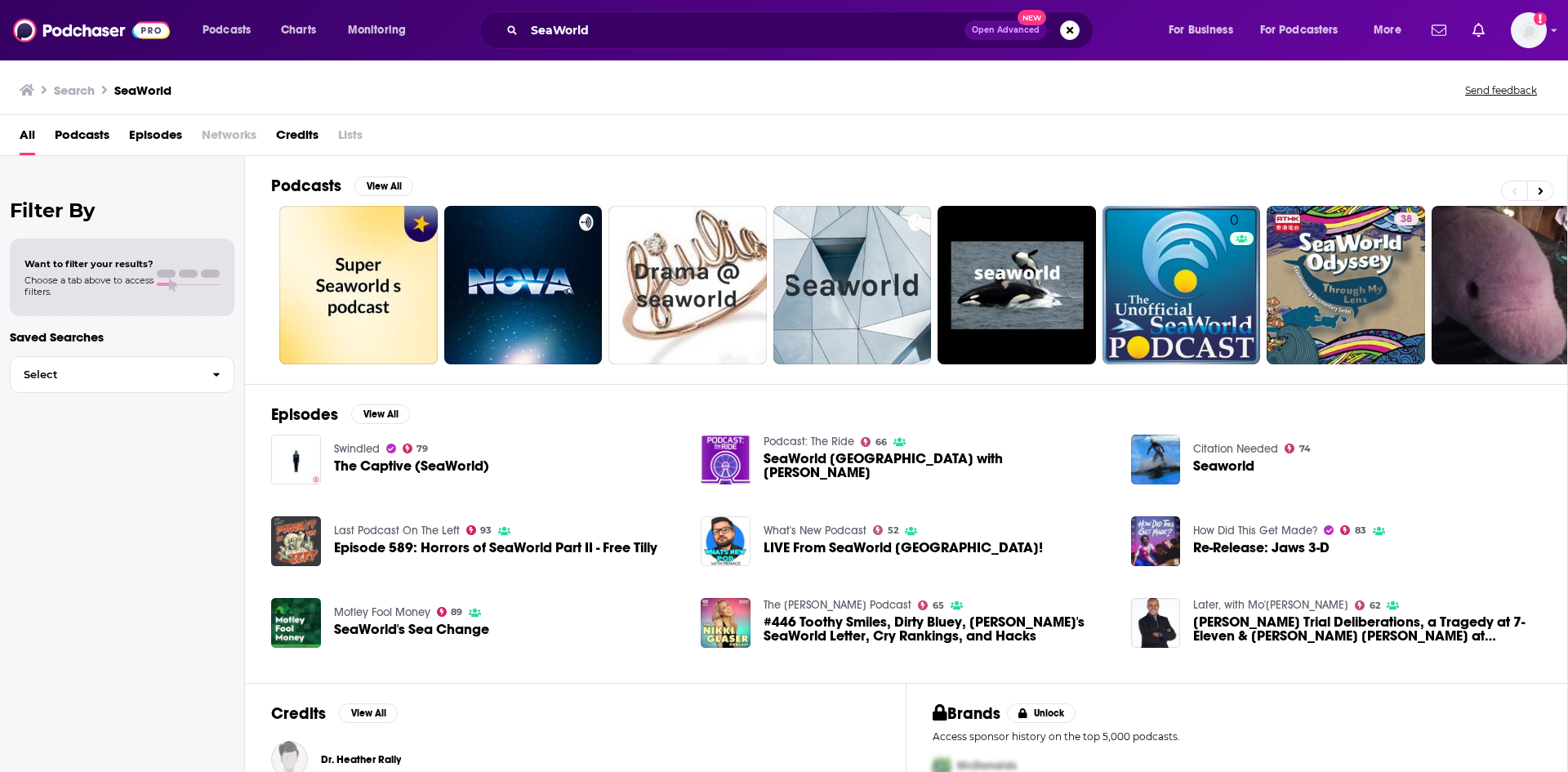
click at [164, 130] on span "Episodes" at bounding box center [155, 138] width 53 height 34
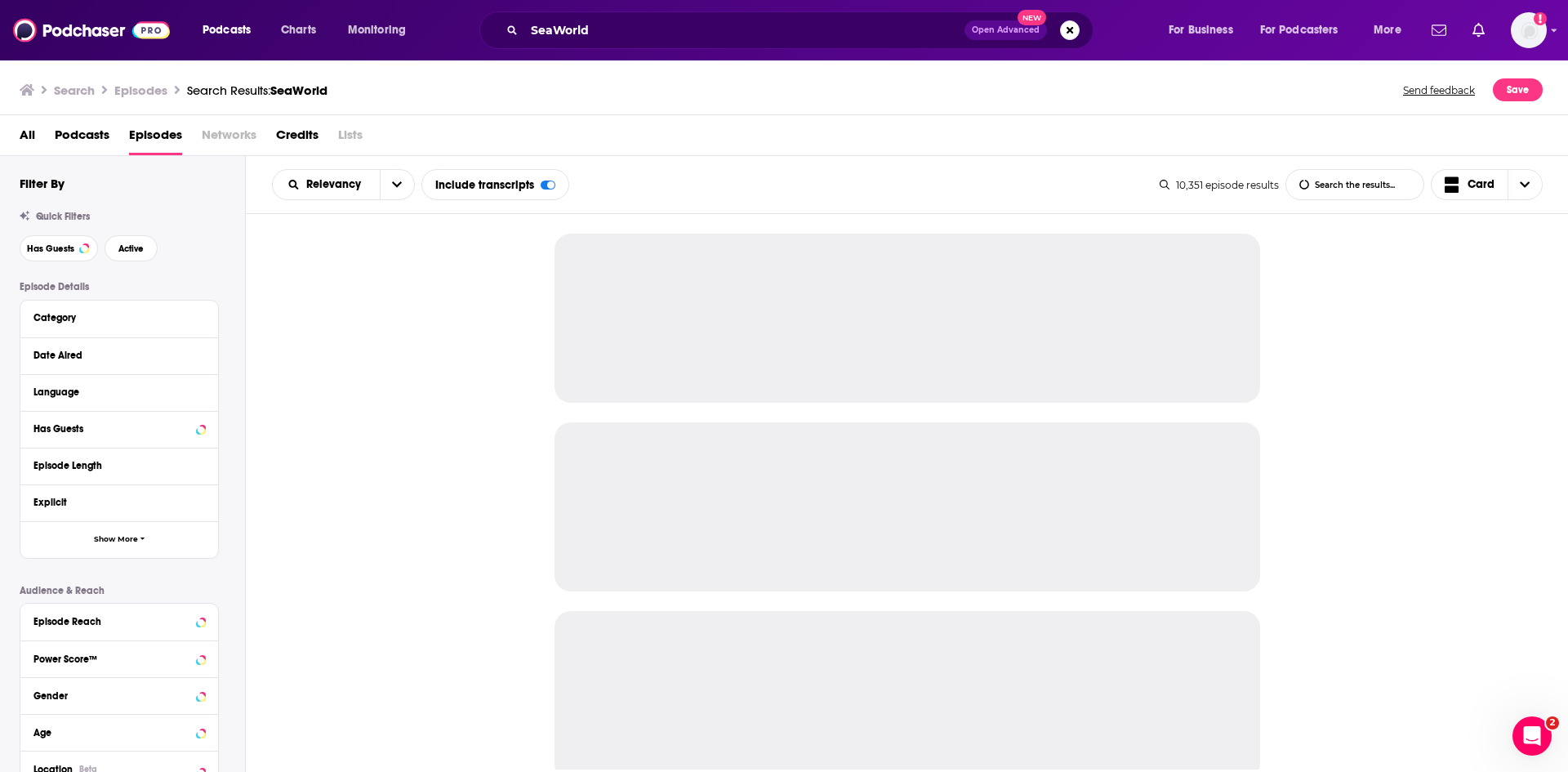
click at [205, 357] on div "Date Aired" at bounding box center [119, 355] width 197 height 36
click at [201, 355] on icon at bounding box center [201, 355] width 8 height 4
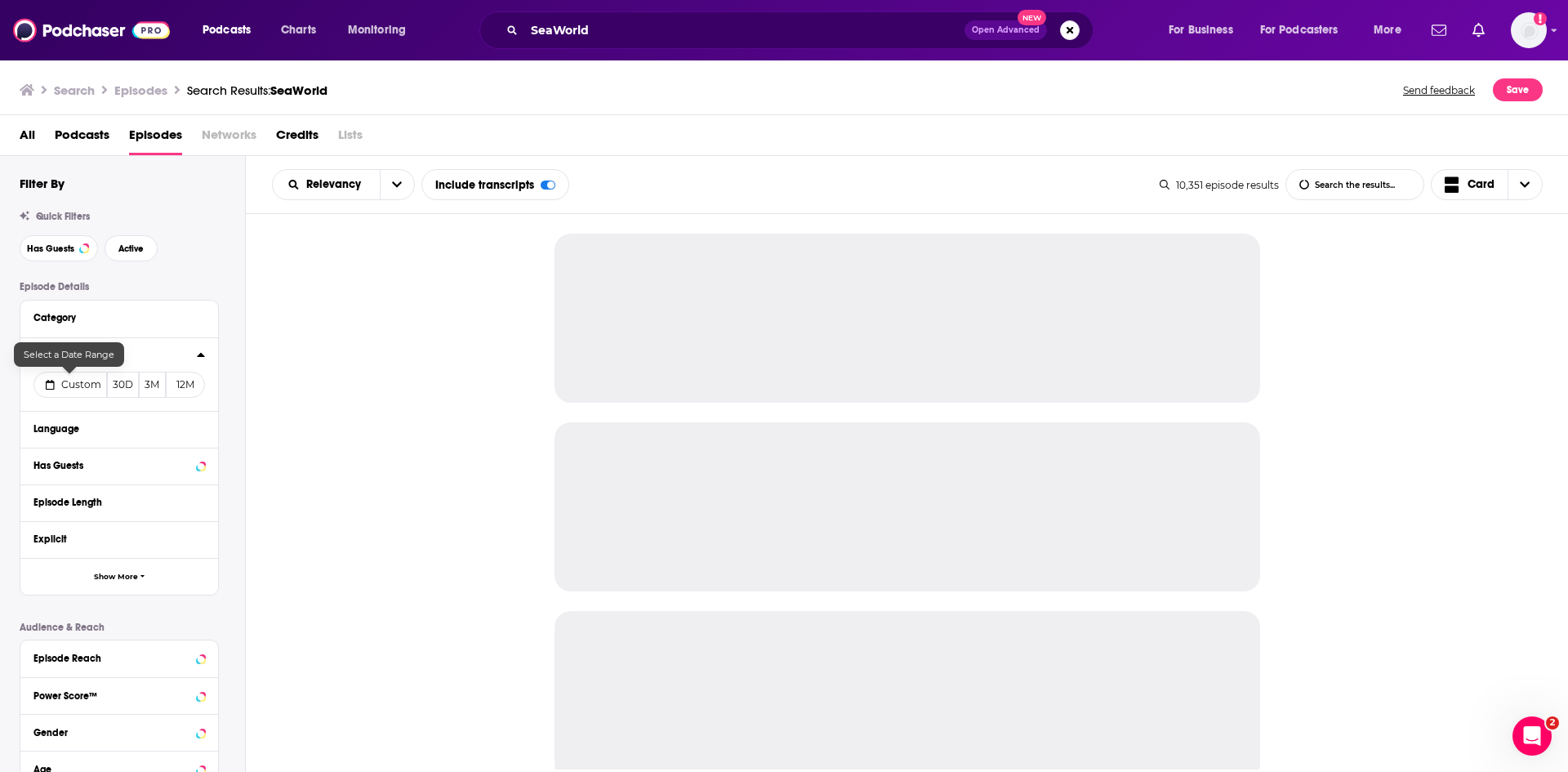
click at [79, 385] on span "Custom" at bounding box center [81, 384] width 40 height 12
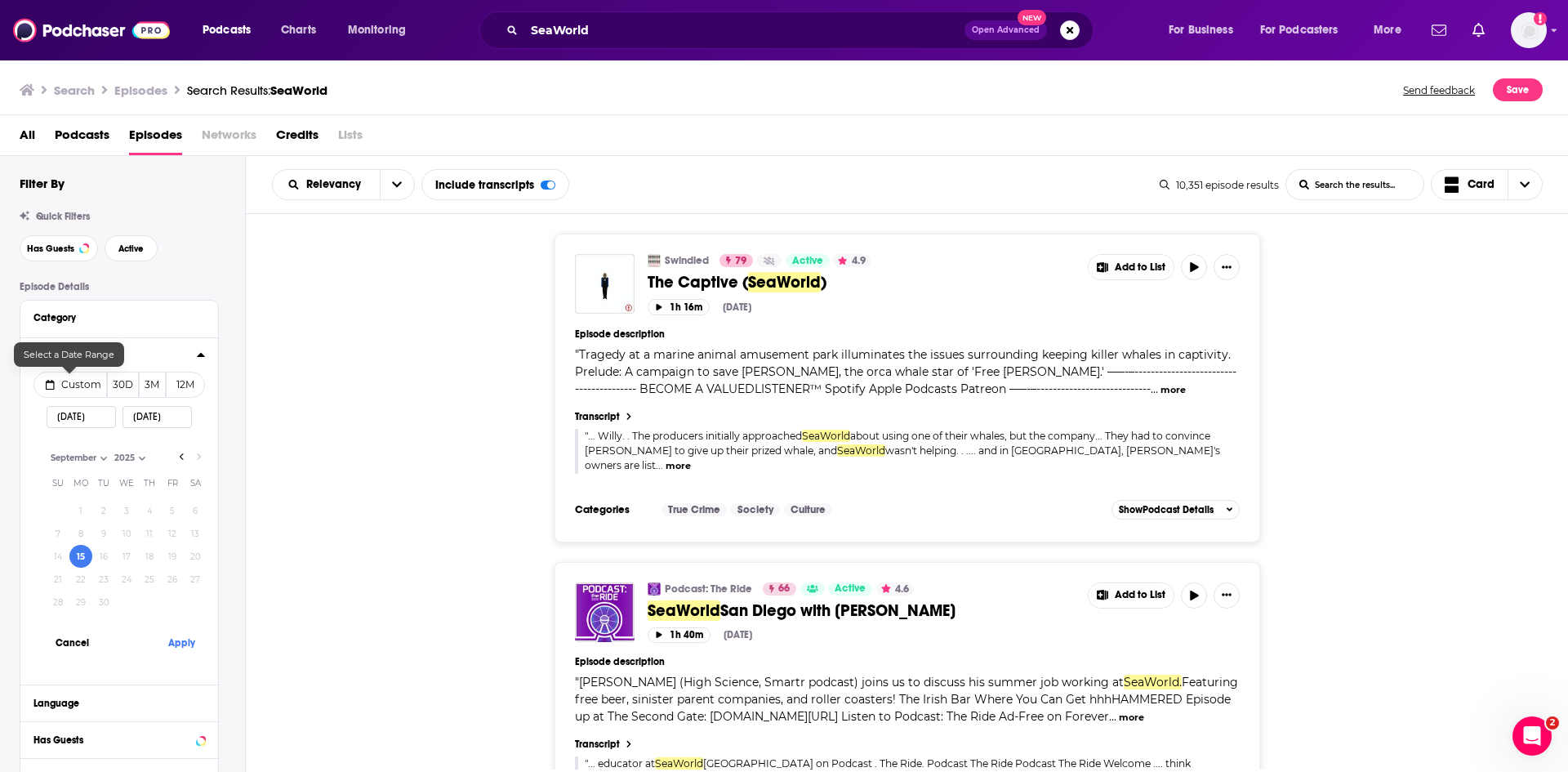
select select "8"
select select "2025"
click at [194, 531] on button "13" at bounding box center [195, 534] width 23 height 23
type input "09/13/2025"
click at [180, 648] on button "Apply" at bounding box center [181, 643] width 49 height 31
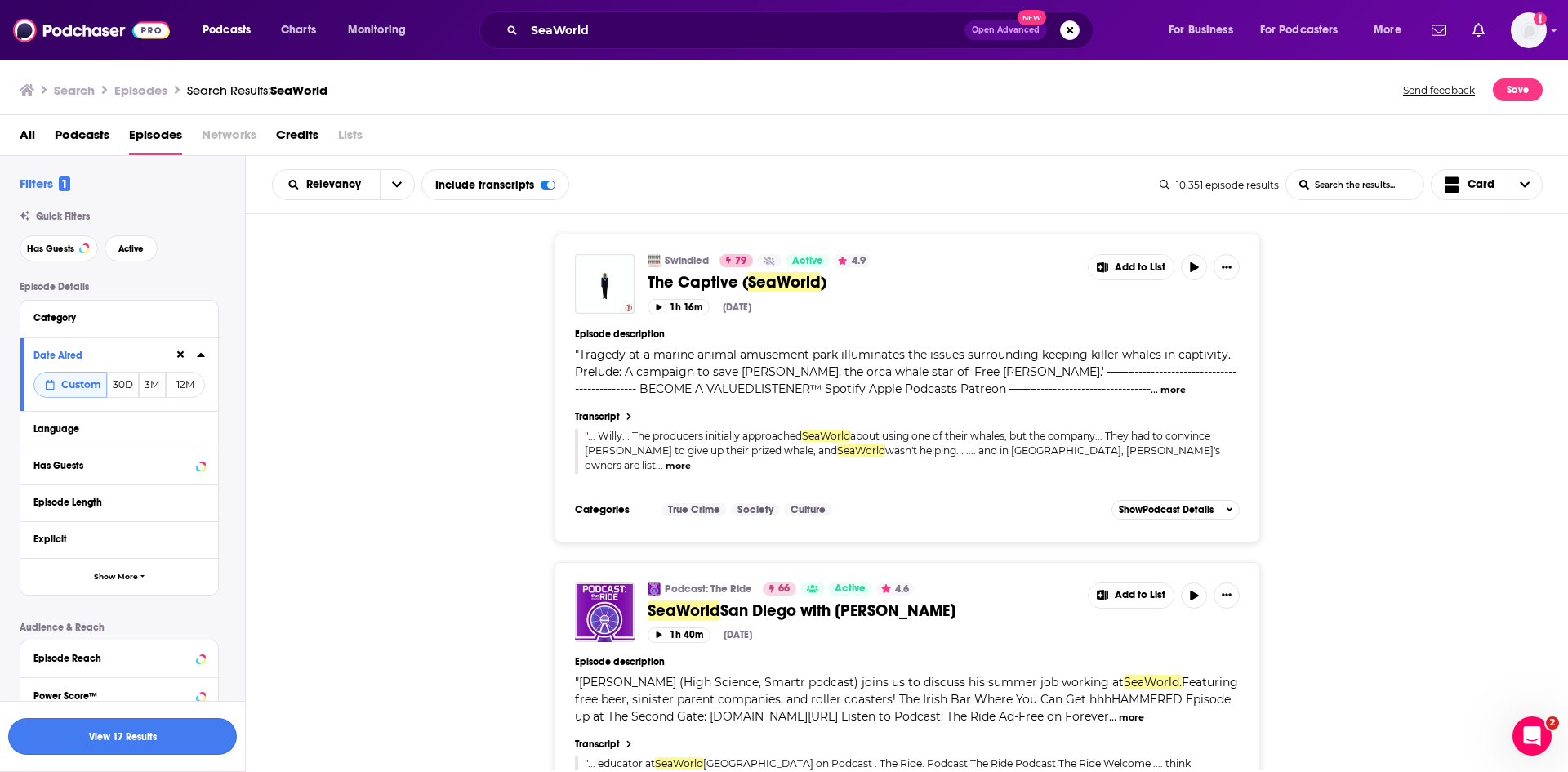
click at [154, 734] on button "View 17 Results" at bounding box center [123, 737] width 229 height 36
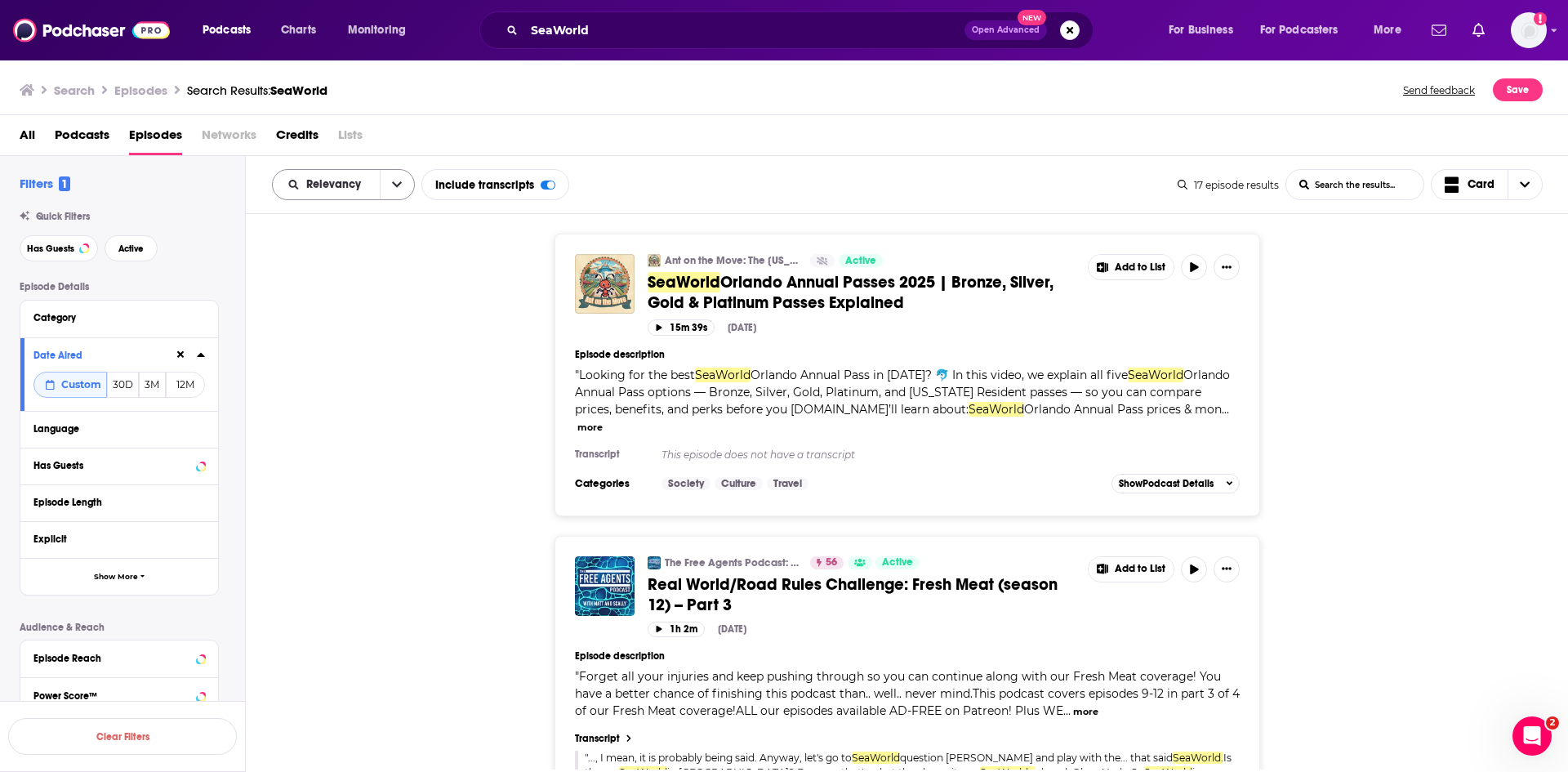
click at [392, 190] on icon "open menu" at bounding box center [396, 185] width 10 height 11
click at [364, 329] on div "Power Score" at bounding box center [343, 324] width 143 height 28
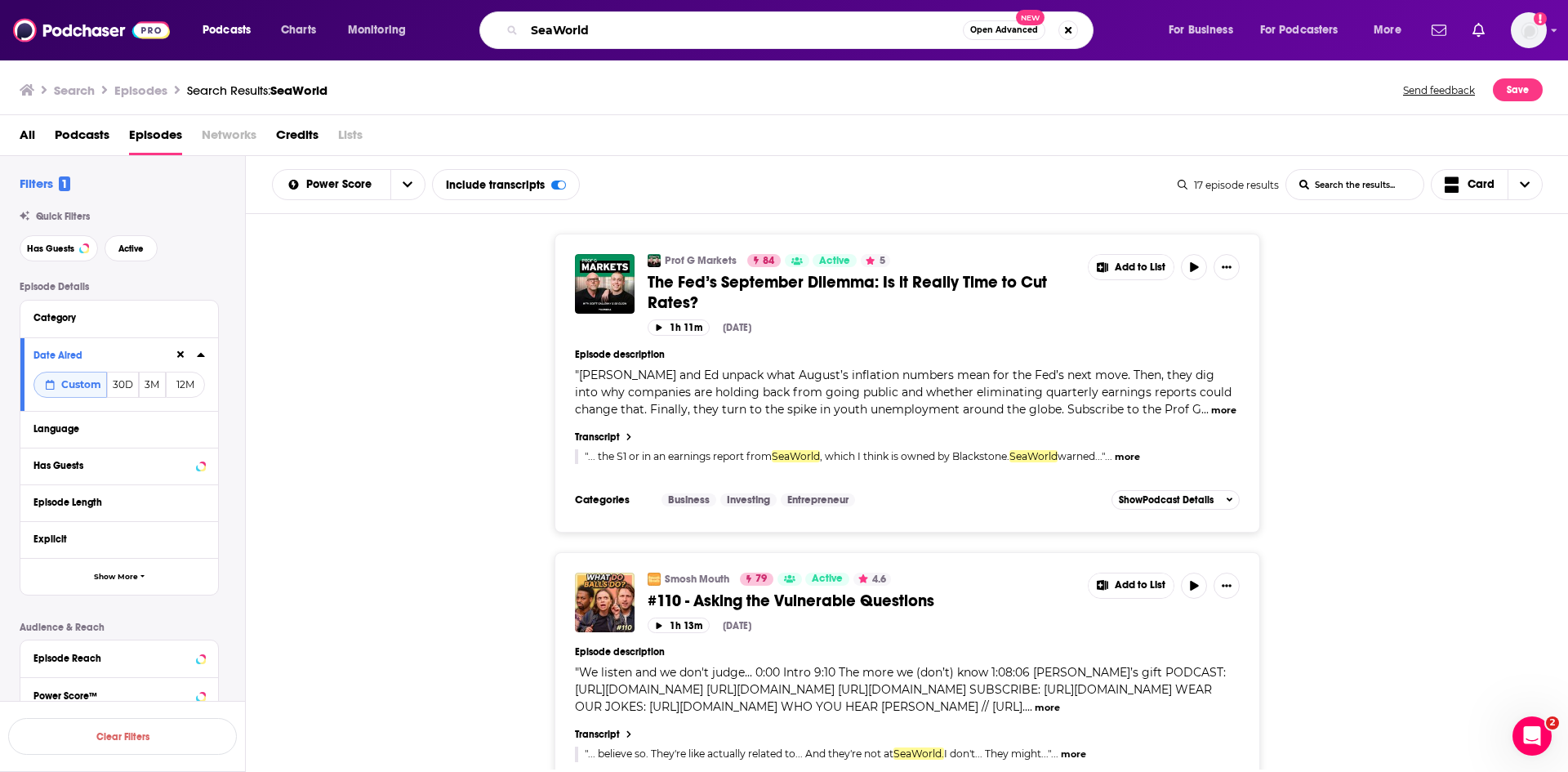
drag, startPoint x: 631, startPoint y: 33, endPoint x: 500, endPoint y: 30, distance: 131.0
click at [500, 30] on div "SeaWorld Open Advanced New" at bounding box center [787, 30] width 615 height 37
type input "vegan"
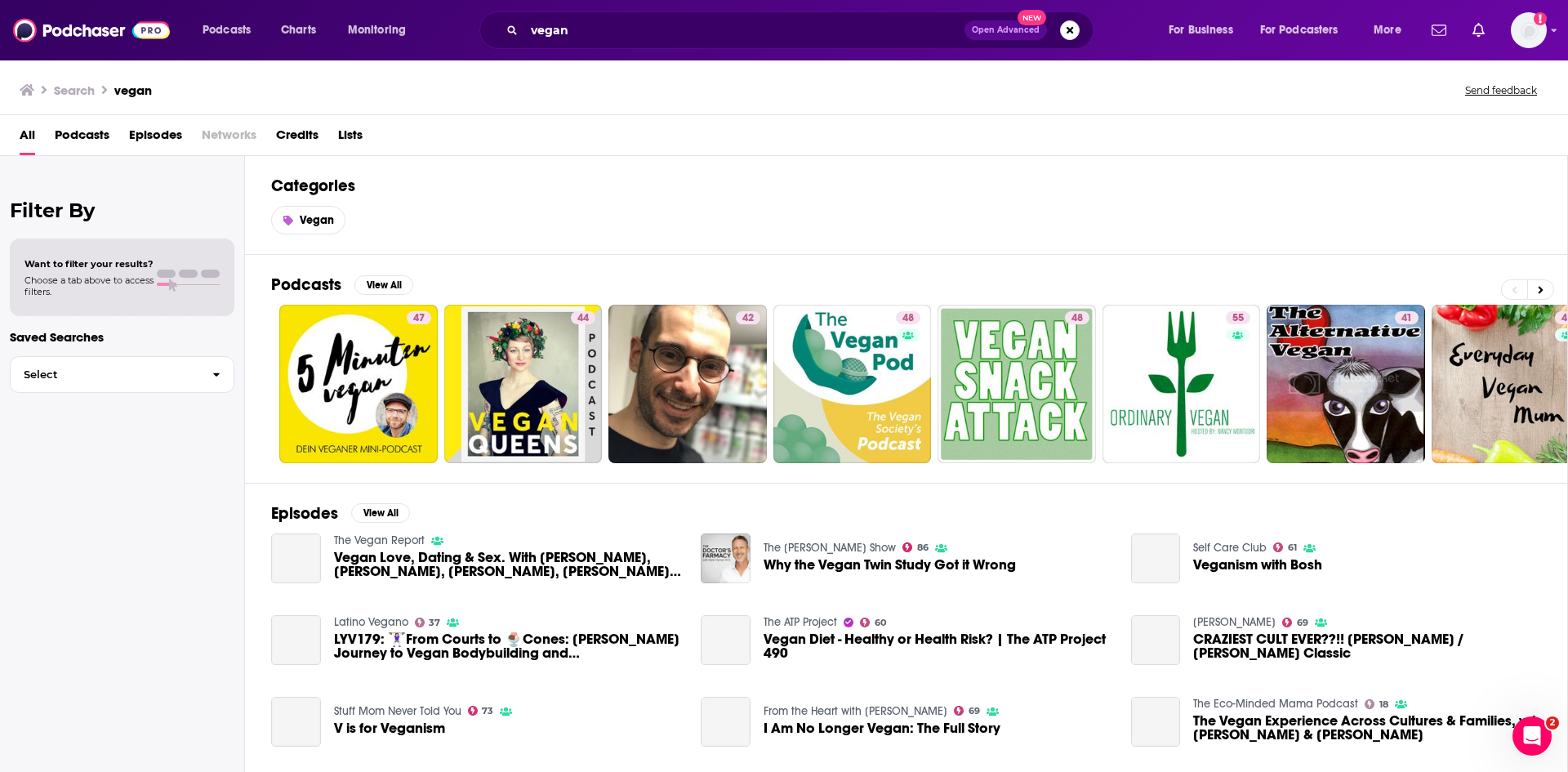
click at [142, 137] on span "Episodes" at bounding box center [155, 138] width 53 height 34
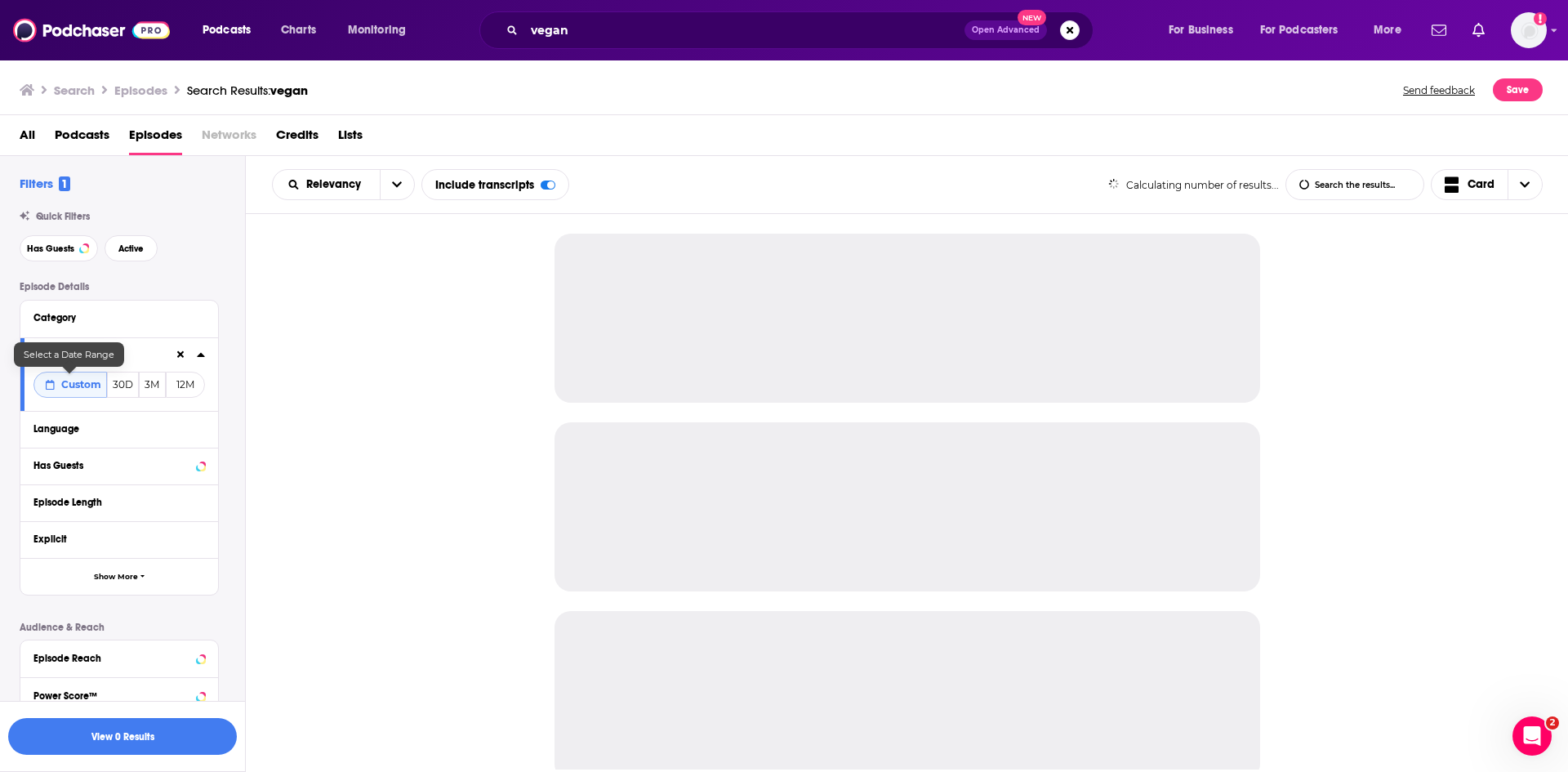
click at [62, 382] on span "Custom" at bounding box center [81, 384] width 40 height 12
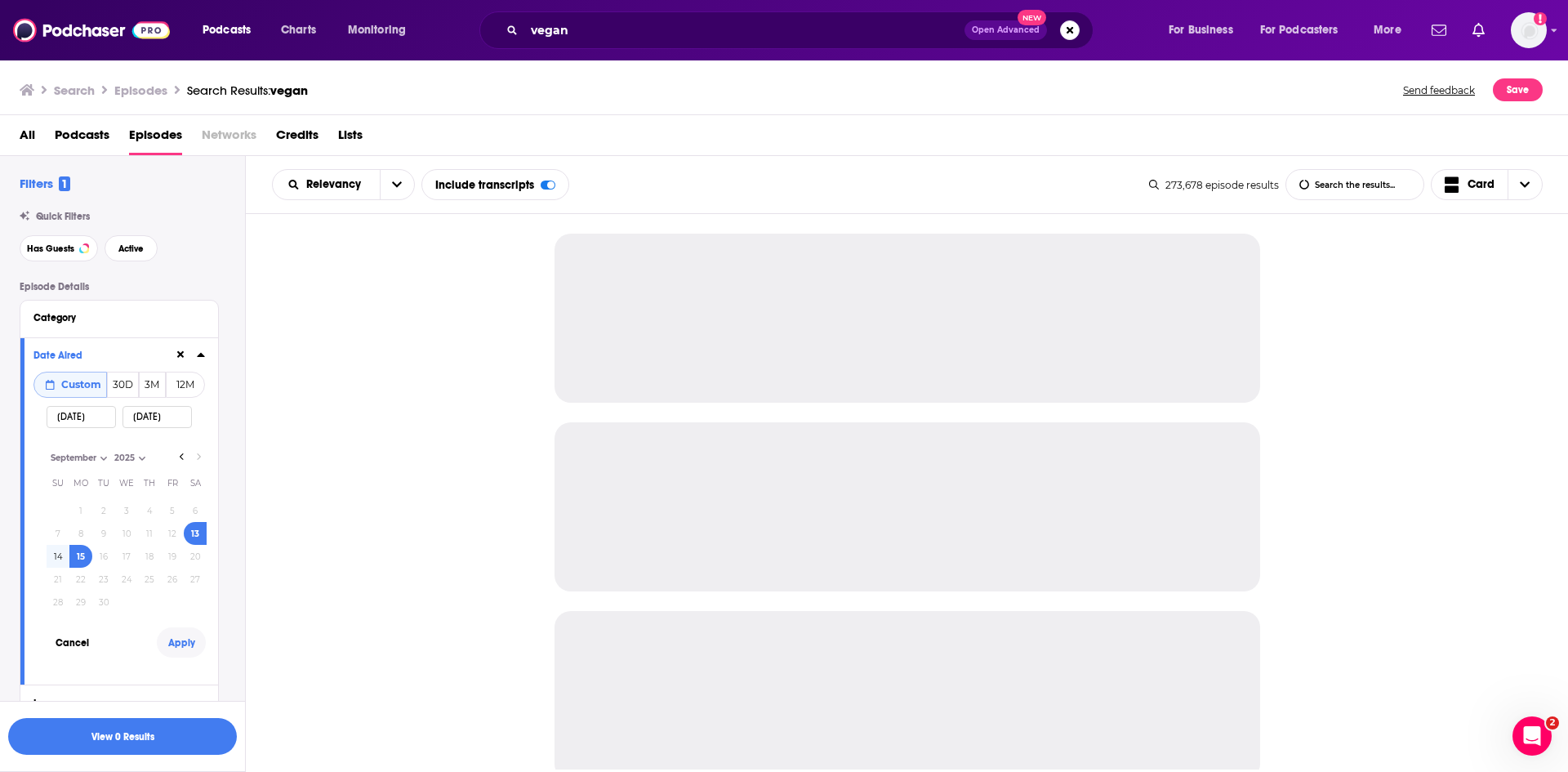
click at [183, 647] on button "Apply" at bounding box center [181, 643] width 49 height 31
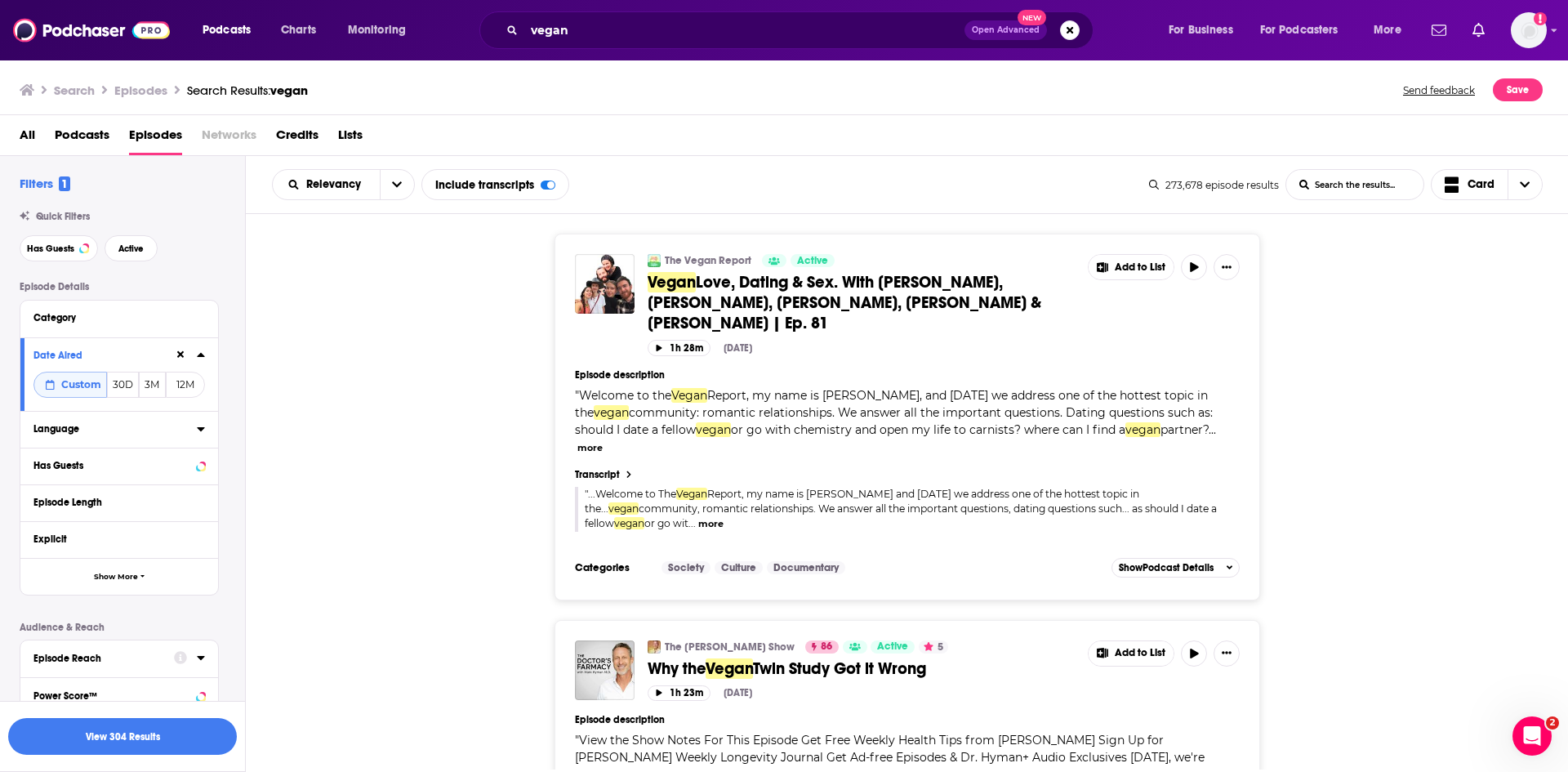
click at [203, 429] on icon at bounding box center [201, 429] width 8 height 4
click at [45, 483] on label at bounding box center [40, 484] width 13 height 13
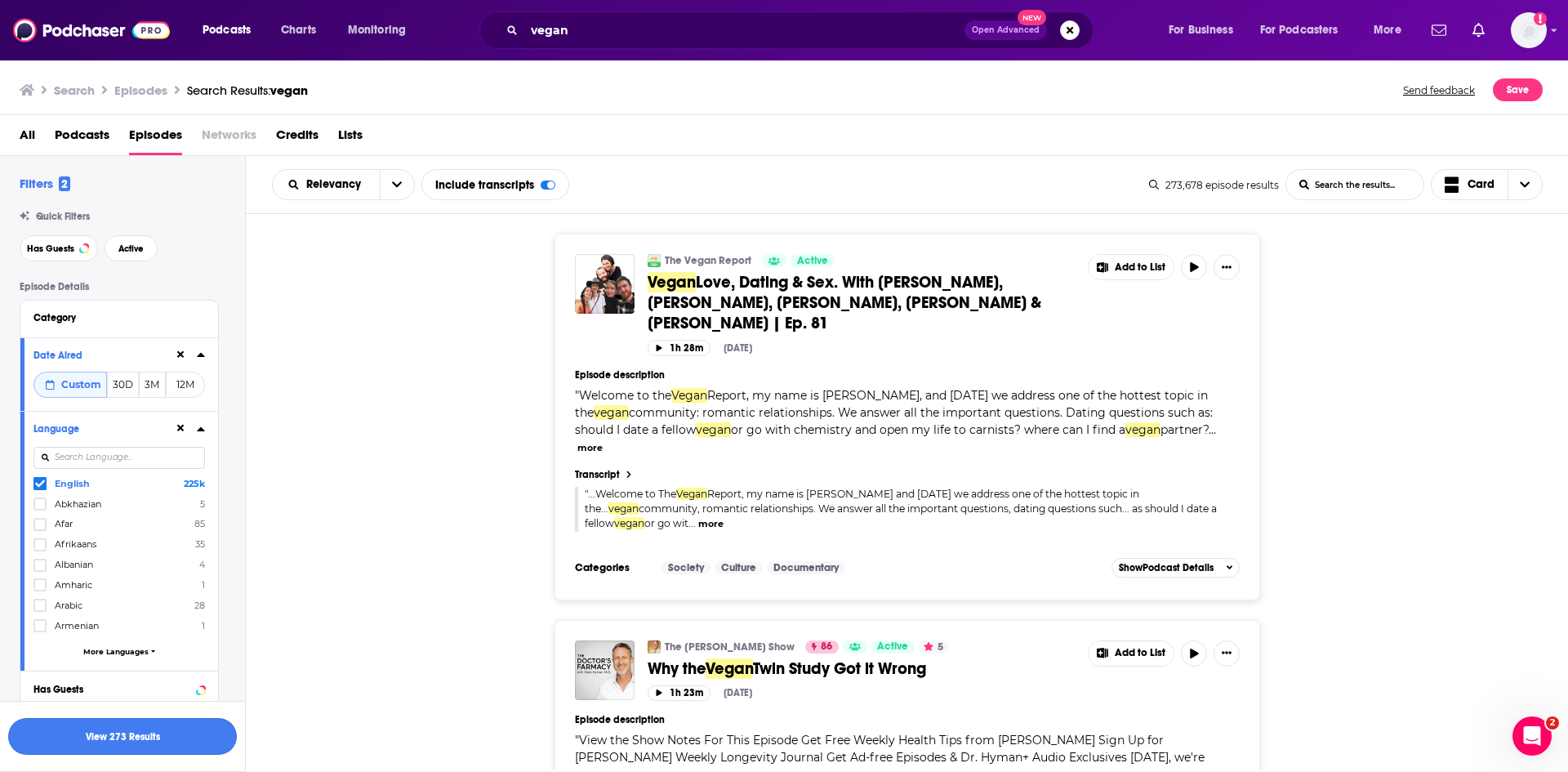
click at [134, 738] on button "View 273 Results" at bounding box center [123, 737] width 229 height 36
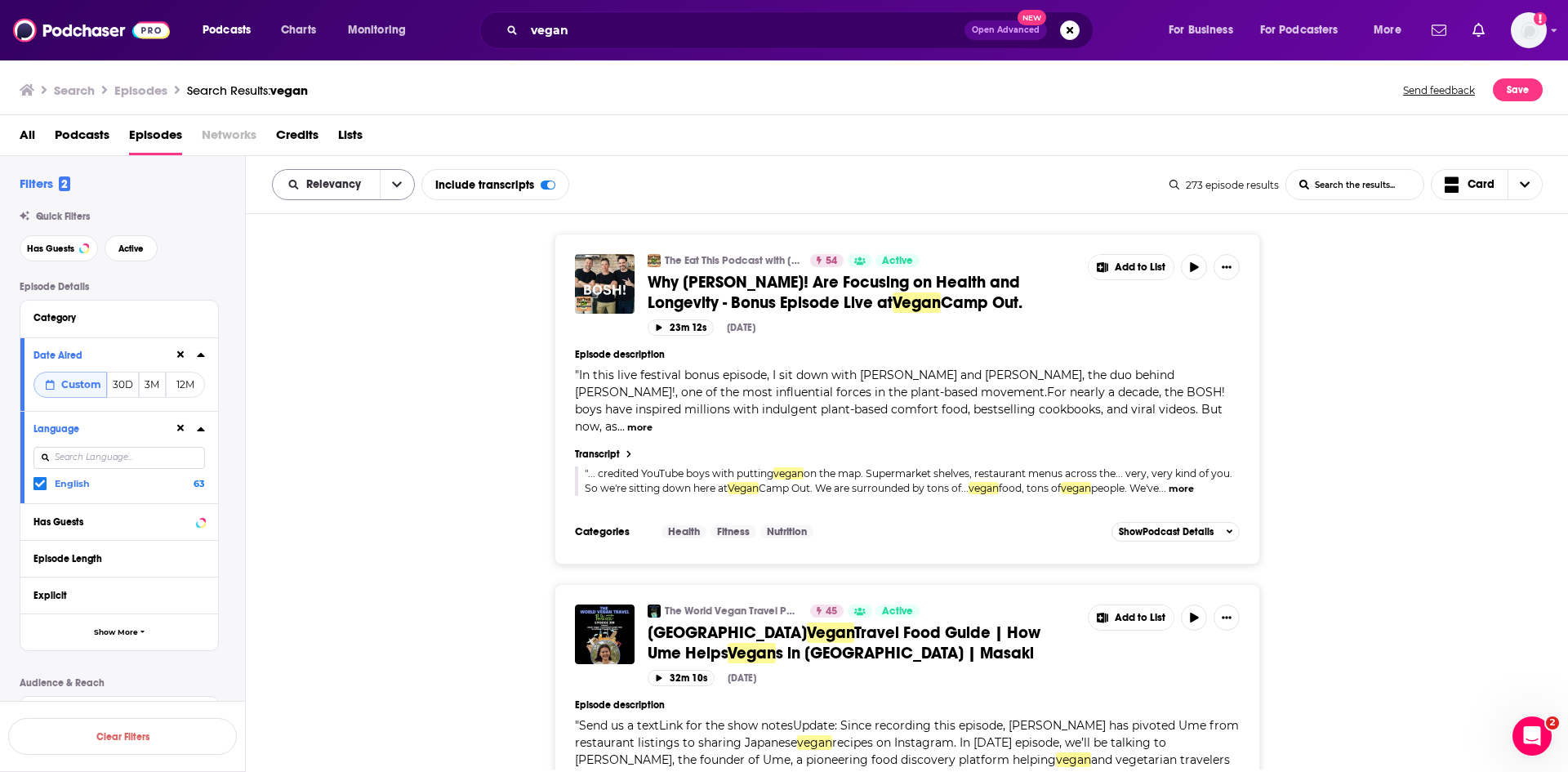
click at [392, 173] on button "open menu" at bounding box center [397, 184] width 34 height 30
click at [355, 323] on span "Power Score" at bounding box center [353, 324] width 97 height 9
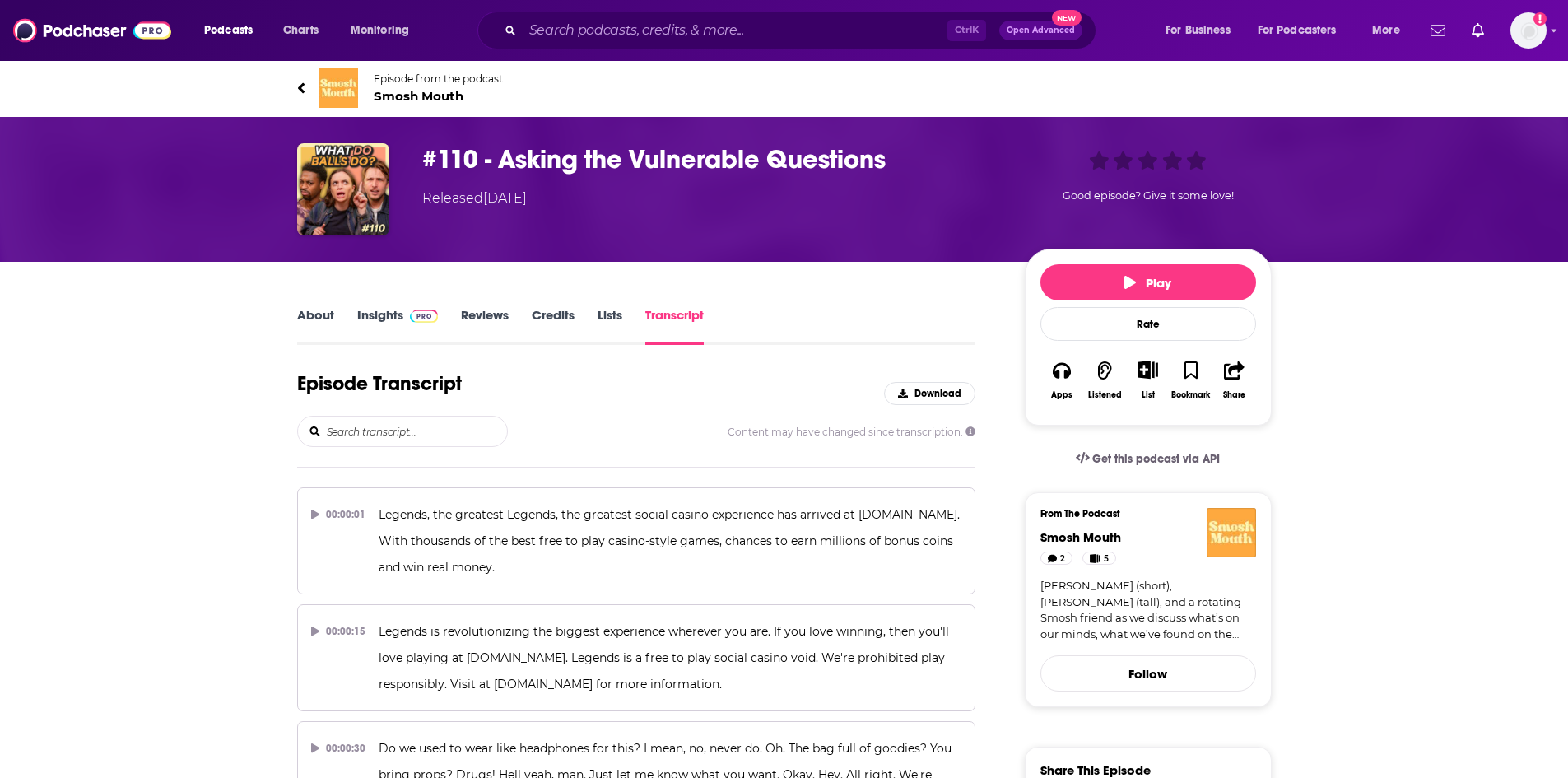
scroll to position [18554, 0]
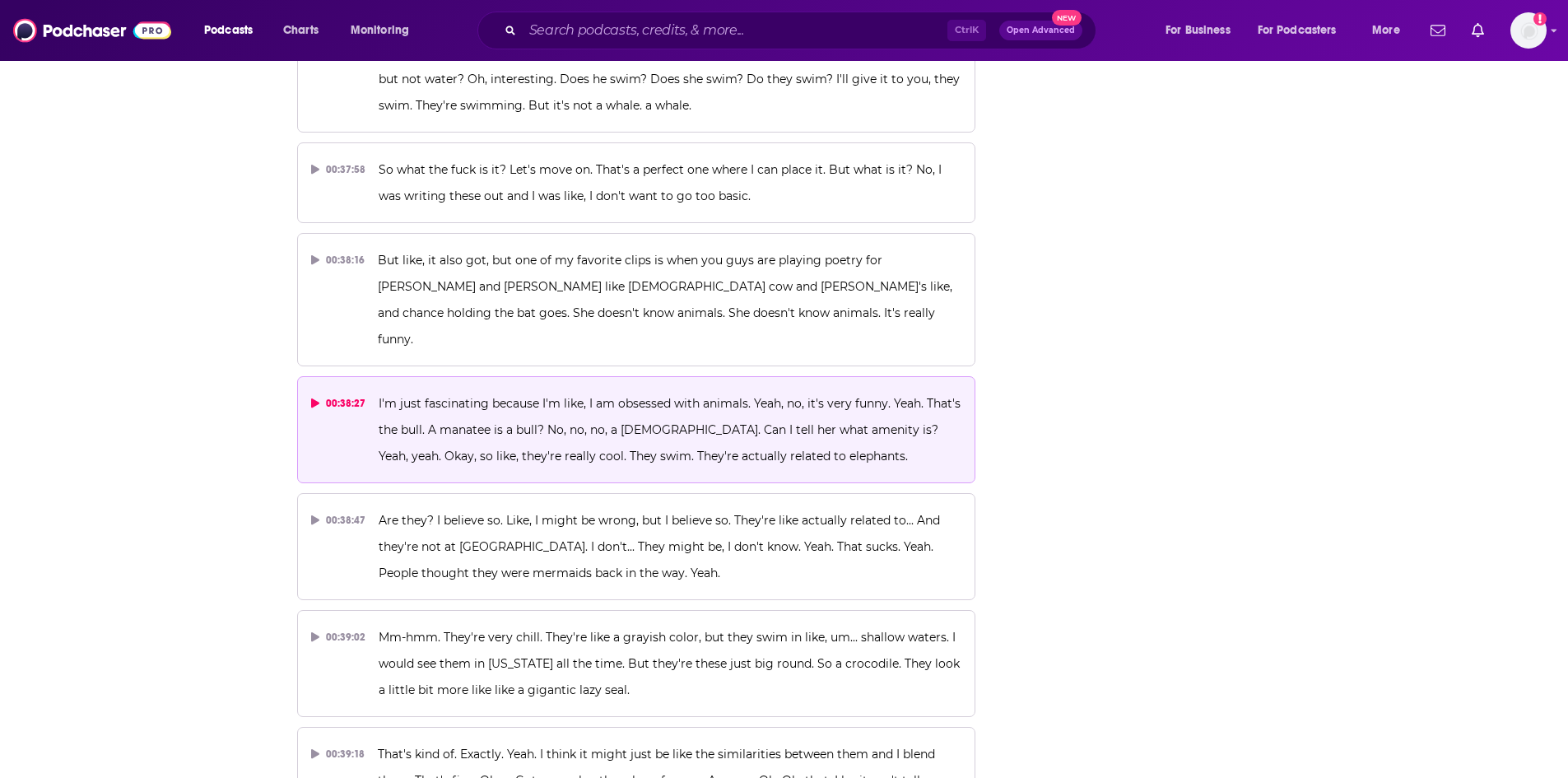
click at [614, 390] on p "I'm just fascinating because I'm like, I am obsessed with animals. Yeah, no, it…" at bounding box center [670, 430] width 583 height 79
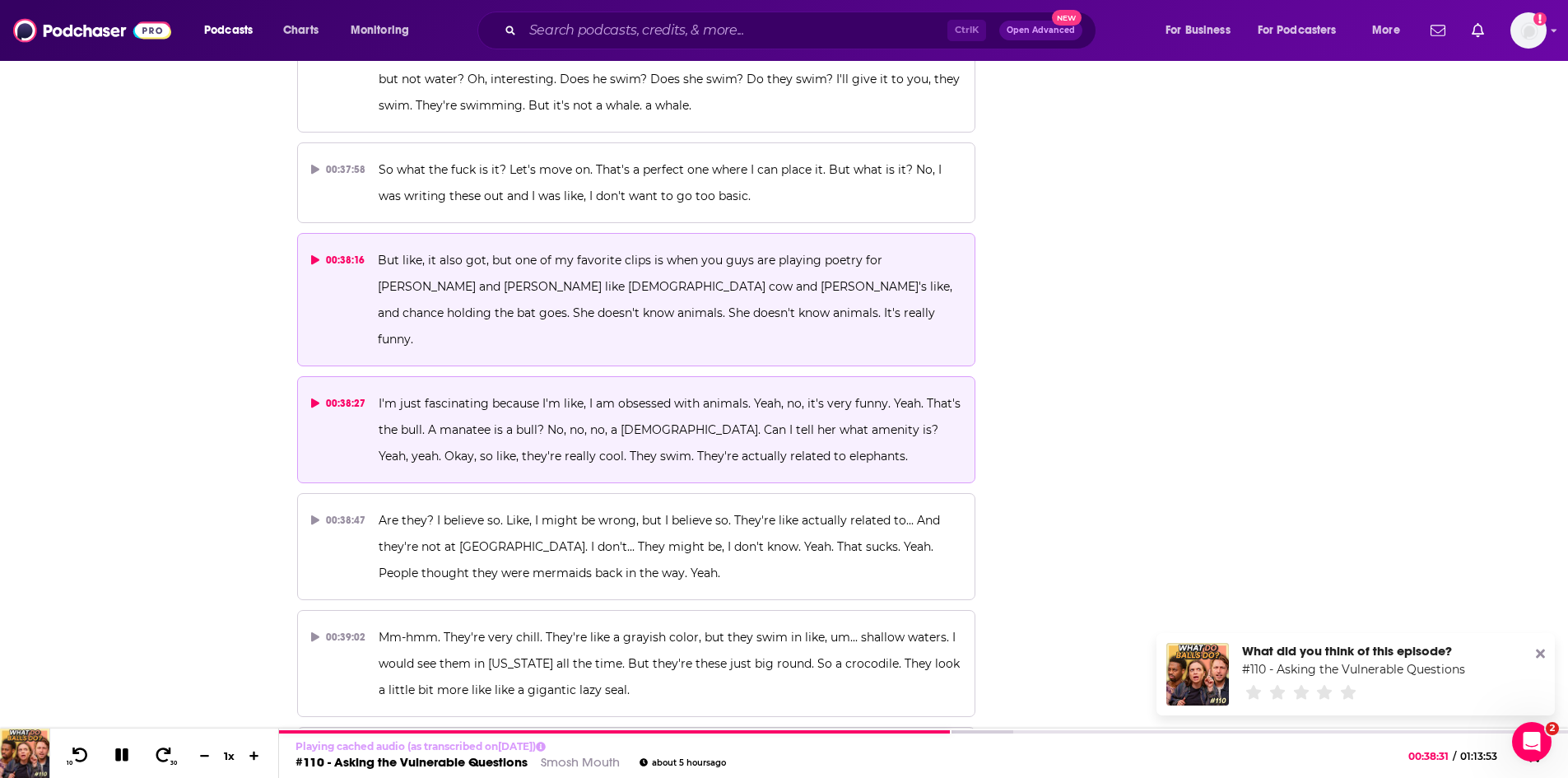
click at [595, 247] on p "But like, it also got, but one of my favorite clips is when you guys are playin…" at bounding box center [670, 299] width 584 height 105
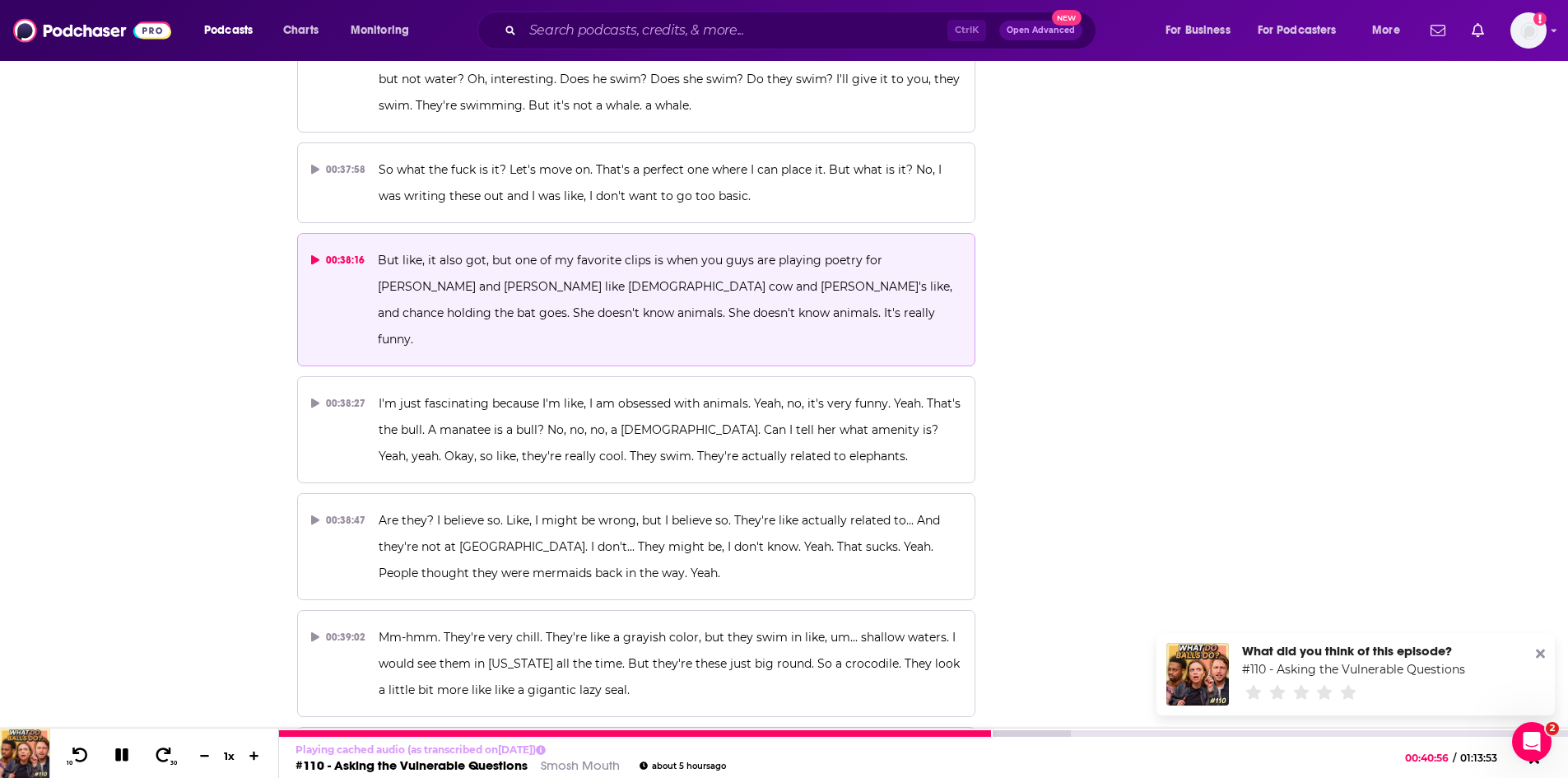
click at [114, 760] on icon at bounding box center [123, 755] width 19 height 14
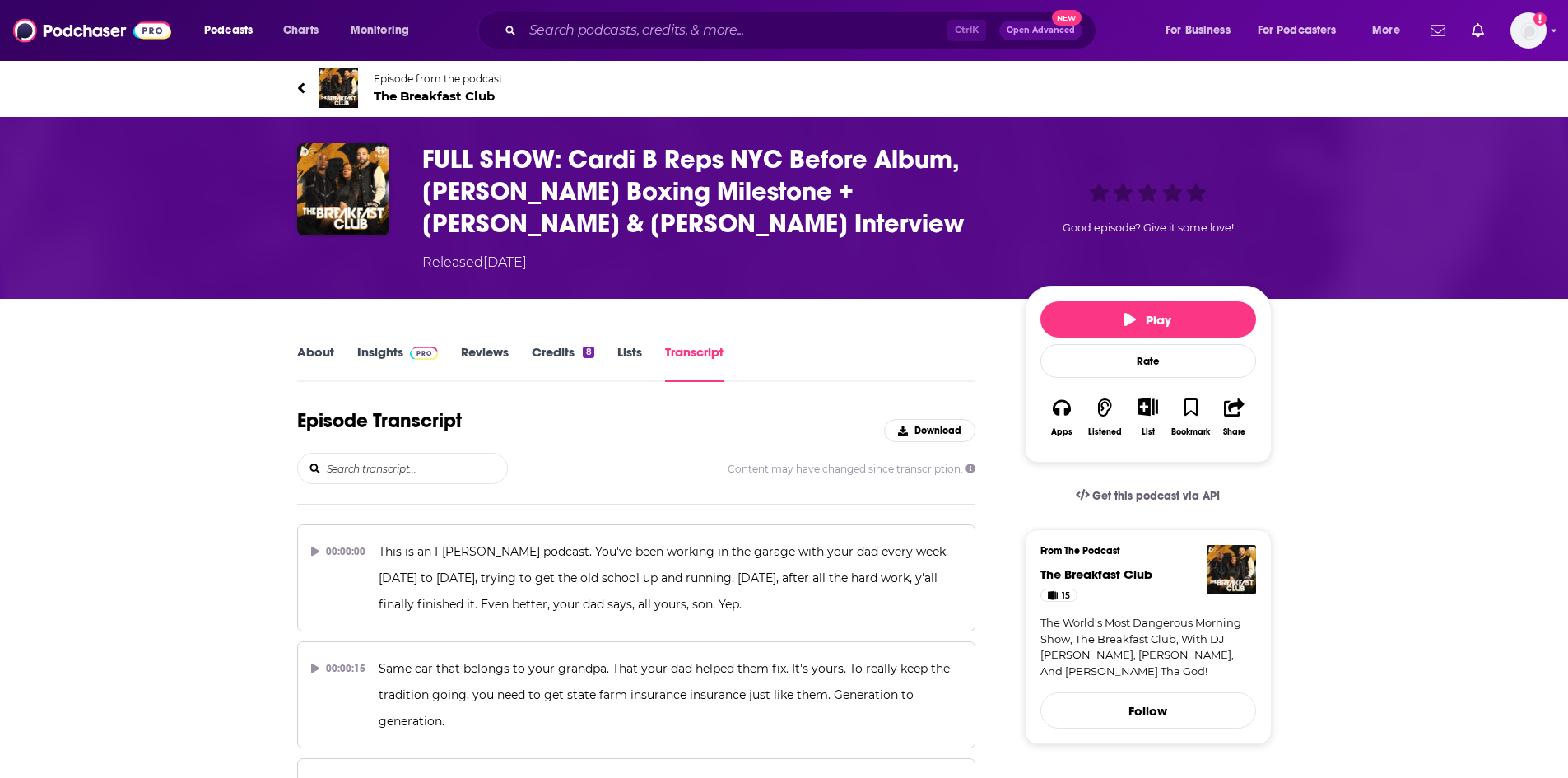
scroll to position [2125, 0]
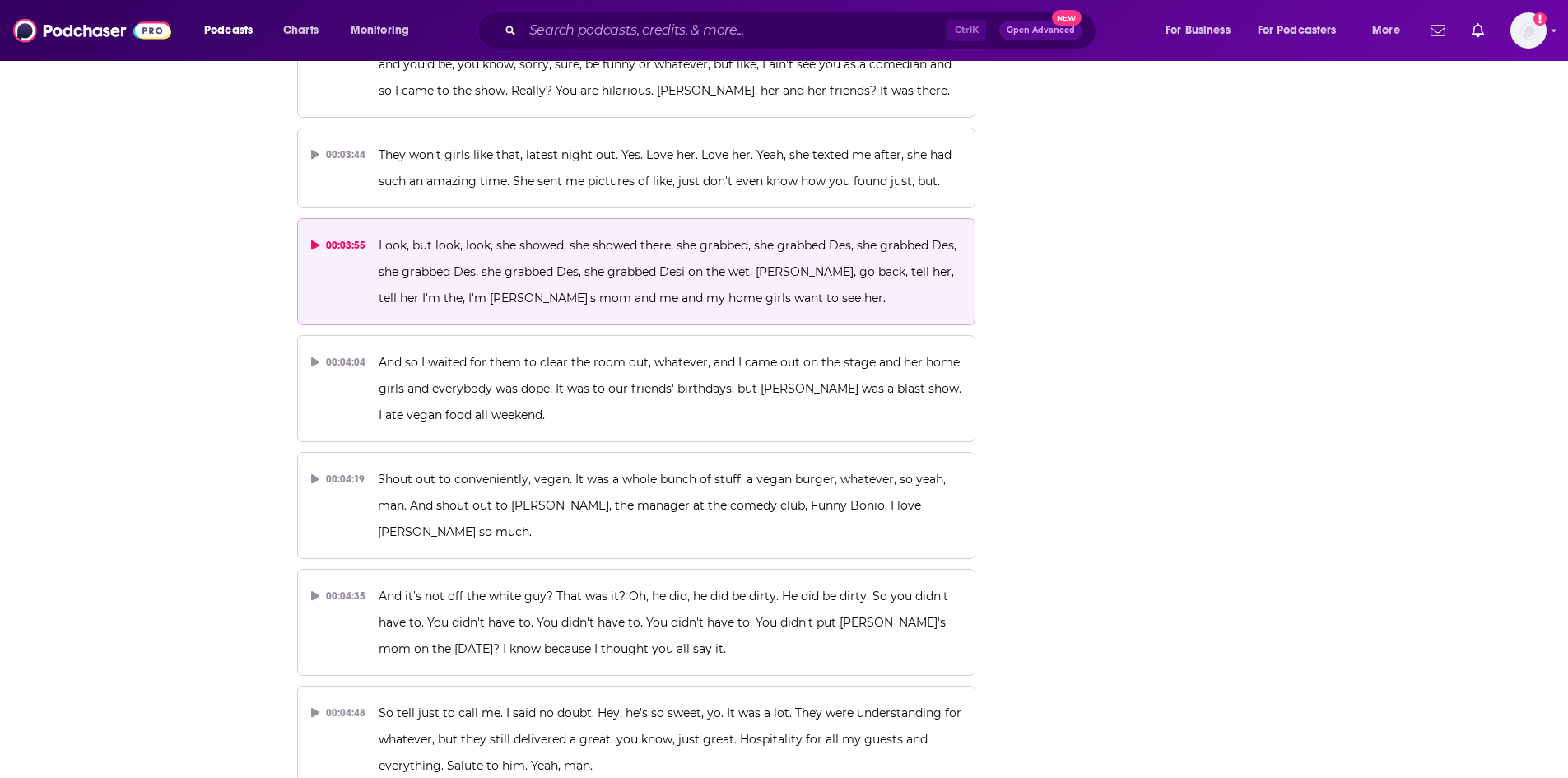
click at [720, 251] on span "Look, but look, look, she showed, she showed there, she grabbed, she grabbed De…" at bounding box center [669, 272] width 581 height 68
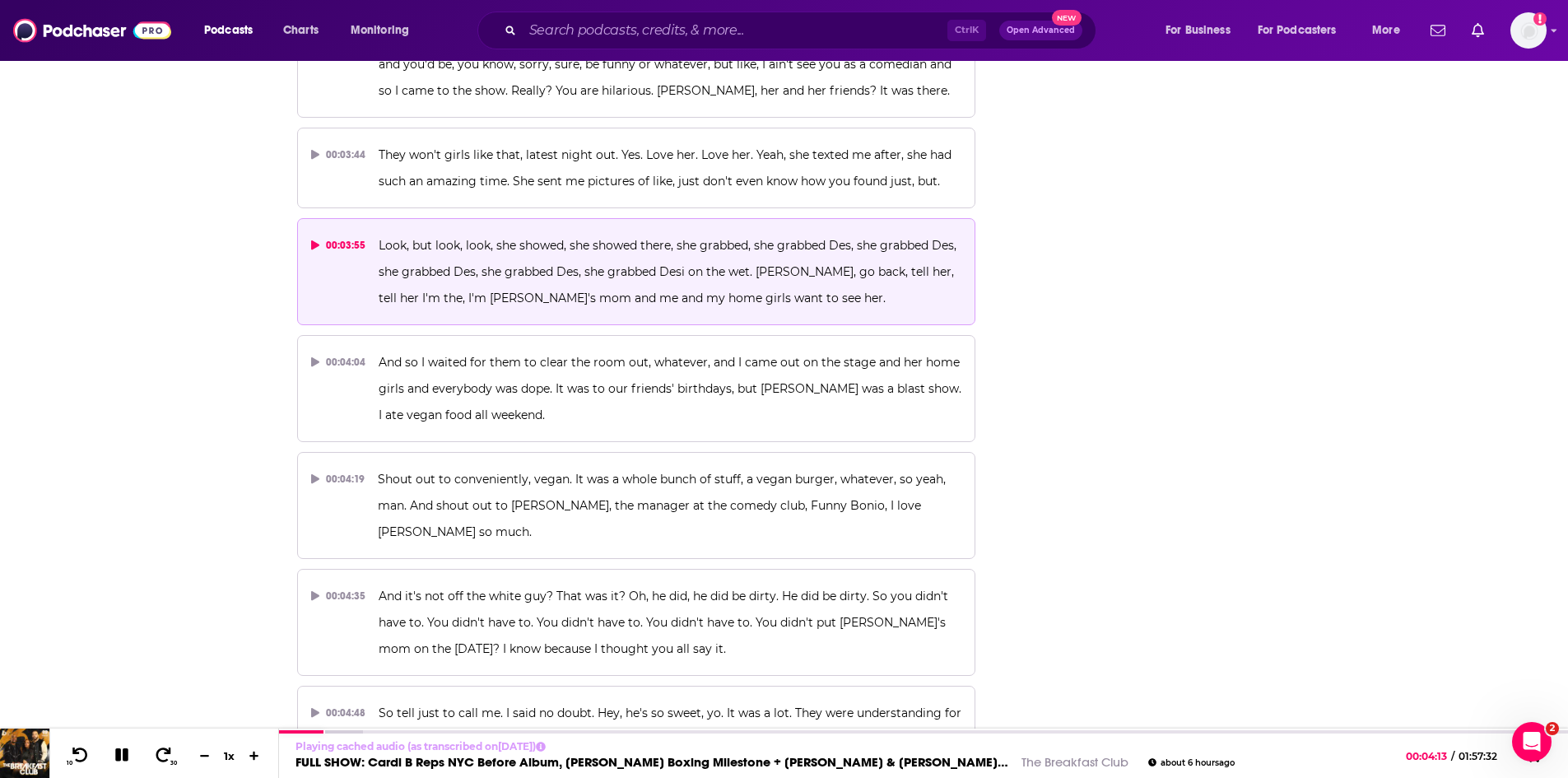
scroll to position [0, 0]
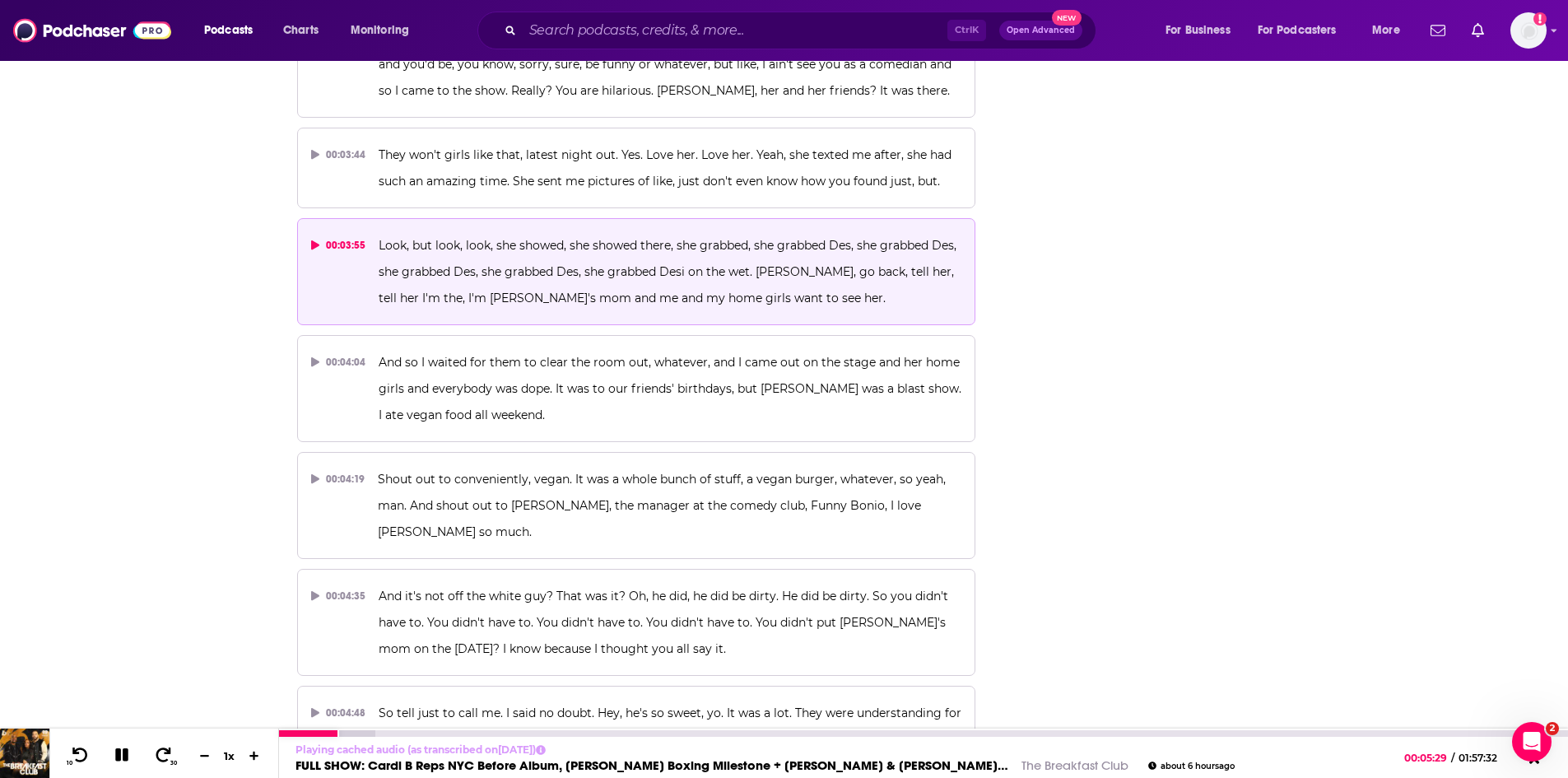
click at [131, 752] on button at bounding box center [123, 756] width 29 height 20
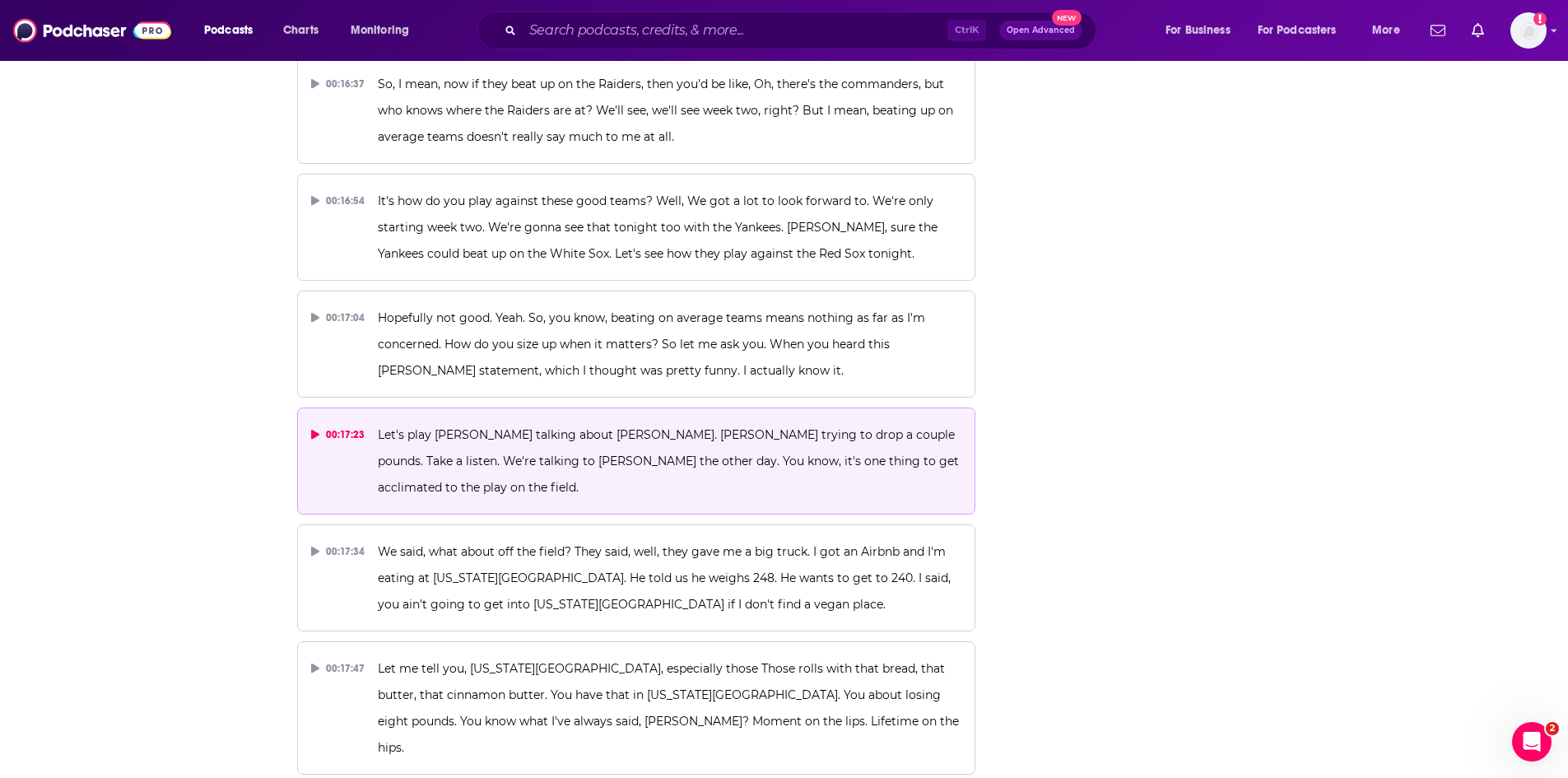
click at [483, 422] on p "Let's play [PERSON_NAME] talking about [PERSON_NAME]. [PERSON_NAME] trying to d…" at bounding box center [670, 461] width 584 height 79
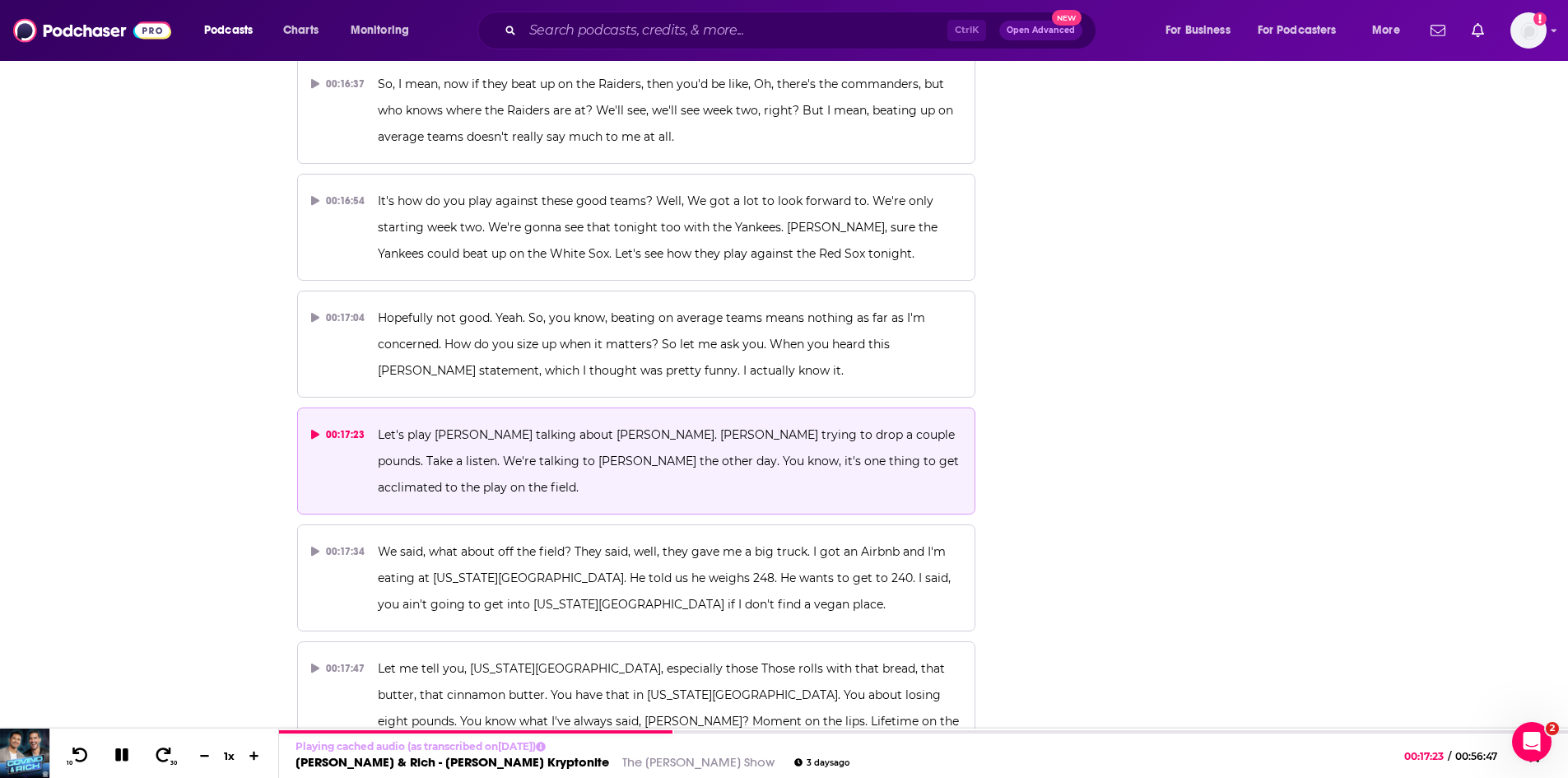
click at [754, 428] on span "Let's play [PERSON_NAME] talking about [PERSON_NAME]. [PERSON_NAME] trying to d…" at bounding box center [671, 461] width 585 height 68
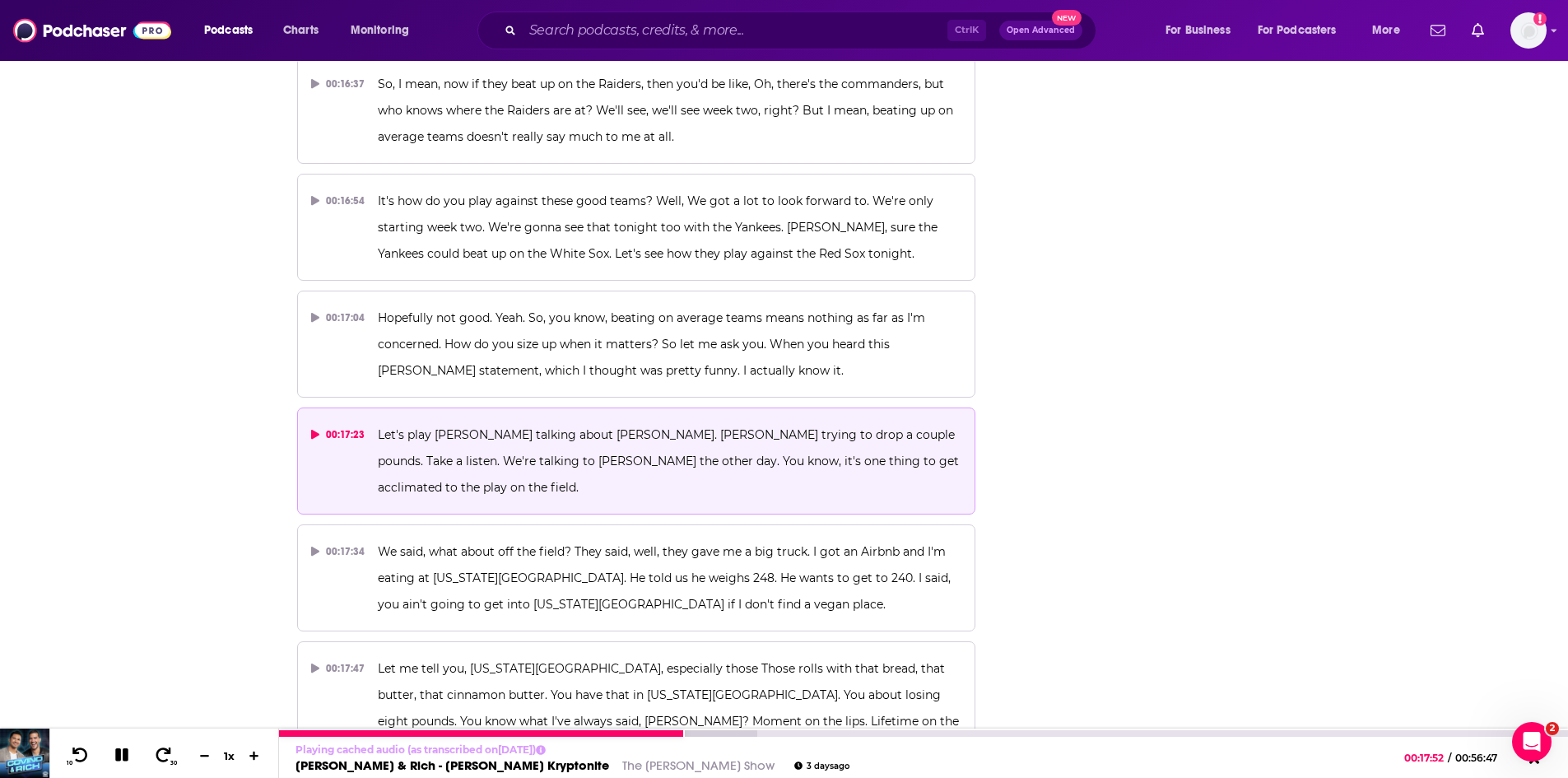
click at [115, 766] on div "10 30 1 x" at bounding box center [164, 753] width 230 height 49
click at [124, 757] on icon at bounding box center [122, 755] width 14 height 14
